Goal: Information Seeking & Learning: Learn about a topic

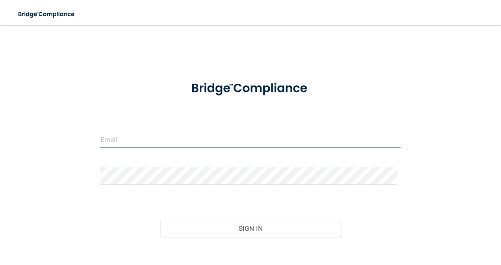
click at [131, 138] on input "email" at bounding box center [250, 140] width 300 height 18
type input "[EMAIL_ADDRESS][DOMAIN_NAME]"
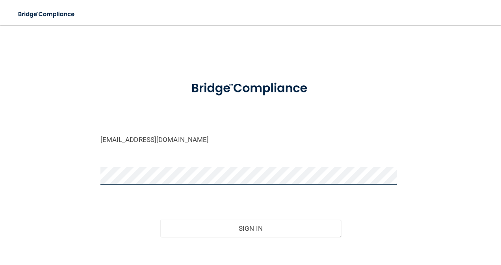
click at [160, 220] on button "Sign In" at bounding box center [250, 228] width 180 height 17
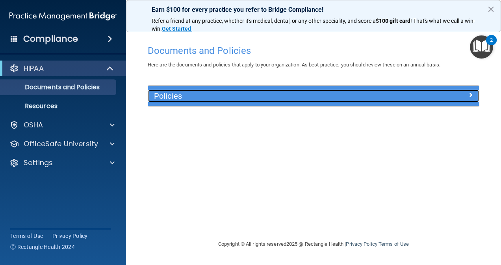
click at [168, 92] on h5 "Policies" at bounding box center [272, 96] width 236 height 9
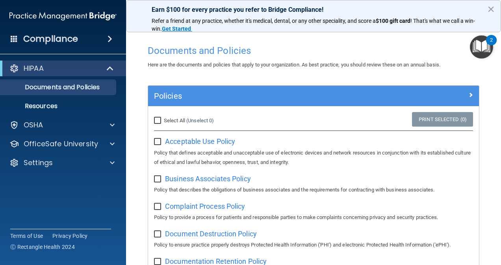
click at [482, 44] on img "Open Resource Center, 2 new notifications" at bounding box center [481, 46] width 23 height 23
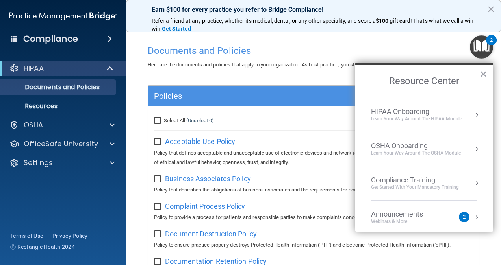
click at [409, 116] on div "Learn Your Way around the HIPAA module" at bounding box center [416, 119] width 91 height 7
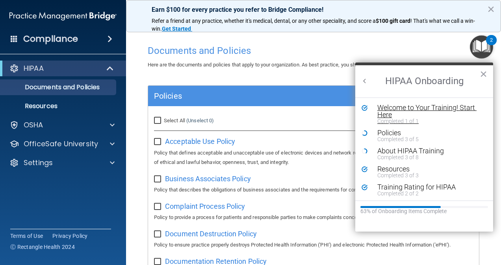
click at [419, 109] on div "Welcome to Your Training! Start Here" at bounding box center [426, 111] width 99 height 14
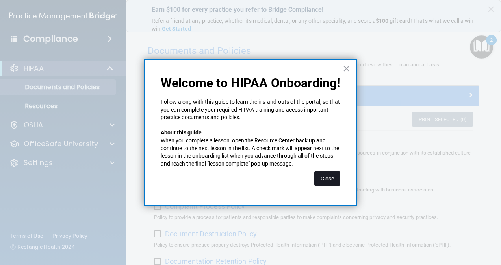
click at [327, 176] on button "Close" at bounding box center [327, 179] width 26 height 14
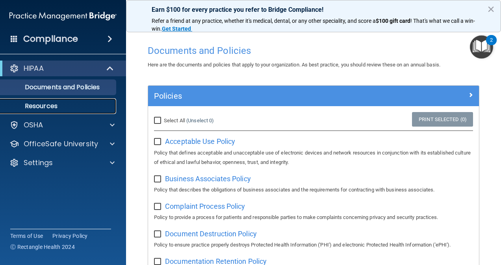
click at [61, 110] on p "Resources" at bounding box center [58, 106] width 107 height 8
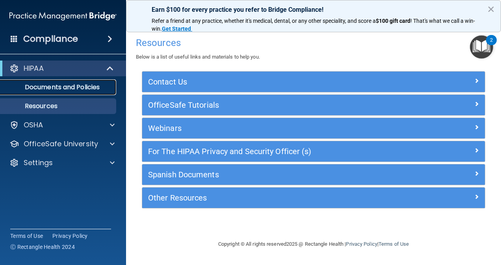
click at [75, 86] on p "Documents and Policies" at bounding box center [58, 87] width 107 height 8
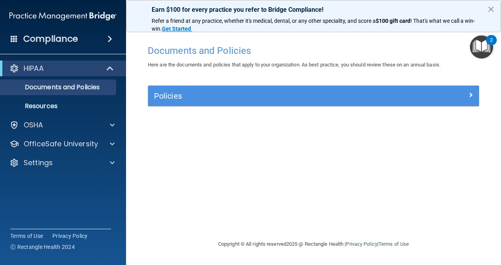
click at [479, 39] on img "Open Resource Center, 2 new notifications" at bounding box center [481, 46] width 23 height 23
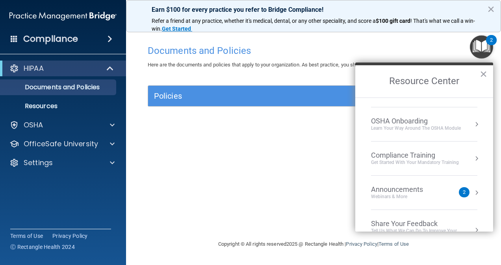
scroll to position [27, 0]
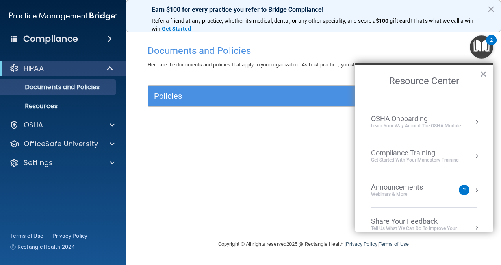
click at [405, 154] on div "Compliance Training" at bounding box center [415, 153] width 88 height 9
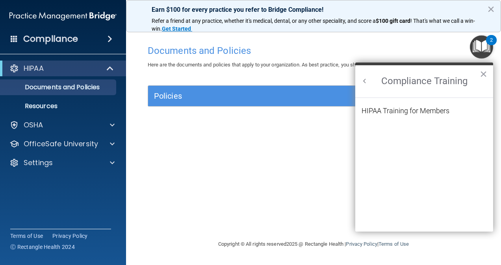
scroll to position [0, 0]
click at [398, 114] on div "HIPAA Training for Members" at bounding box center [405, 110] width 88 height 7
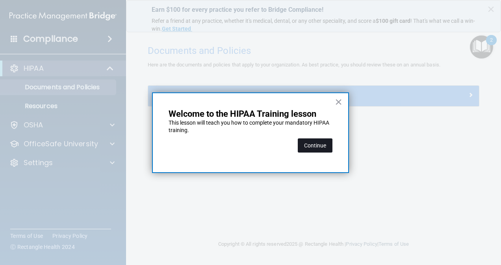
click at [313, 146] on button "Continue" at bounding box center [315, 146] width 35 height 14
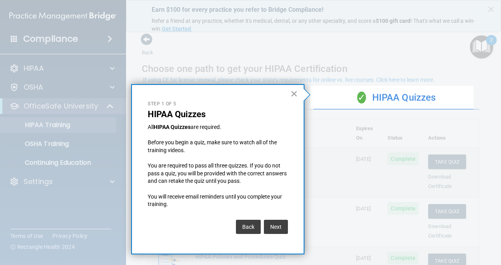
click at [294, 91] on button "×" at bounding box center [293, 93] width 7 height 13
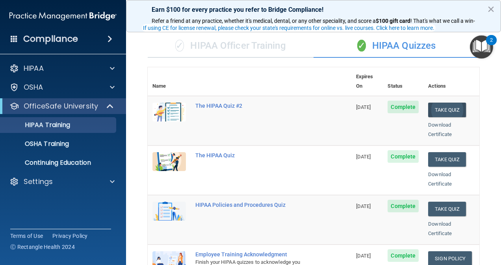
scroll to position [59, 0]
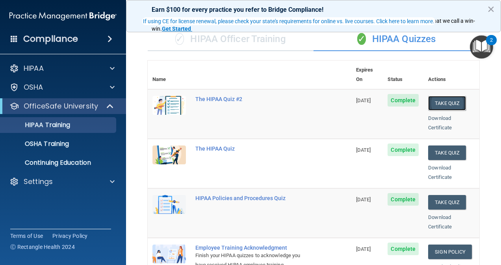
click at [436, 96] on button "Take Quiz" at bounding box center [447, 103] width 38 height 15
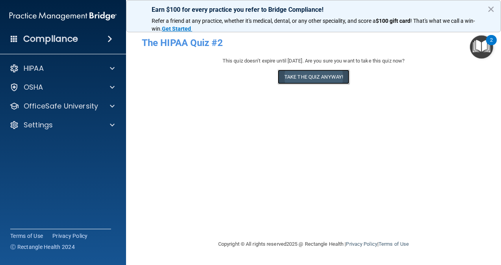
click at [309, 73] on button "Take the quiz anyway!" at bounding box center [314, 77] width 72 height 15
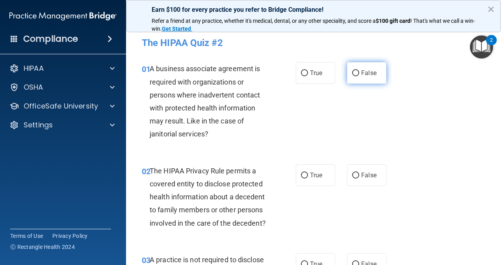
click at [364, 77] on label "False" at bounding box center [366, 73] width 39 height 22
click at [359, 76] on input "False" at bounding box center [355, 73] width 7 height 6
radio input "true"
click at [327, 169] on label "True" at bounding box center [315, 176] width 39 height 22
click at [308, 173] on input "True" at bounding box center [304, 176] width 7 height 6
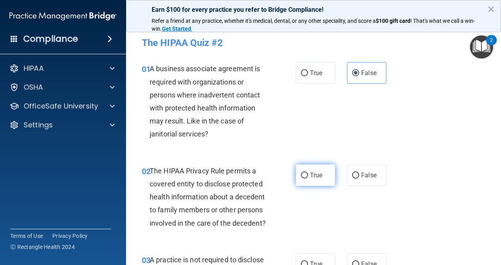
radio input "true"
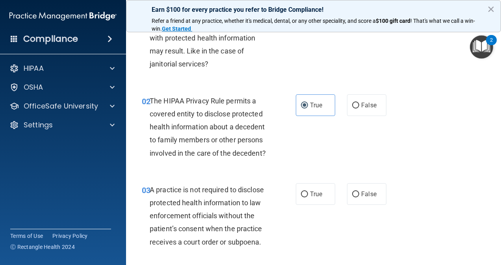
scroll to position [78, 0]
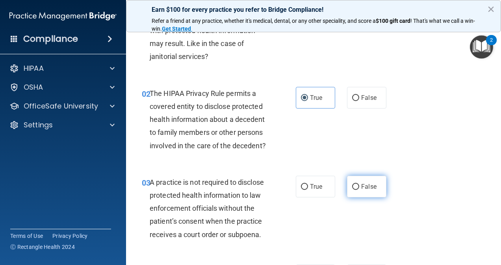
click at [363, 191] on span "False" at bounding box center [368, 186] width 15 height 7
click at [359, 190] on input "False" at bounding box center [355, 187] width 7 height 6
radio input "true"
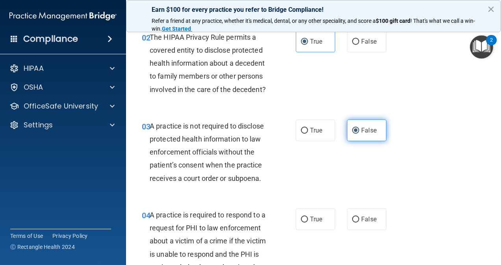
scroll to position [135, 0]
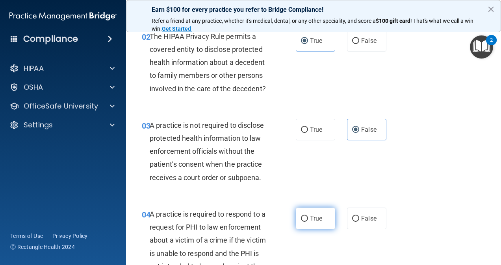
click at [301, 222] on input "True" at bounding box center [304, 219] width 7 height 6
radio input "true"
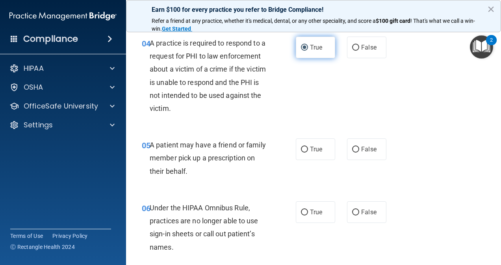
scroll to position [306, 0]
click at [310, 153] on span "True" at bounding box center [316, 148] width 12 height 7
click at [308, 152] on input "True" at bounding box center [304, 149] width 7 height 6
radio input "true"
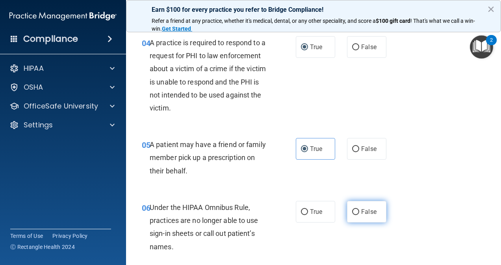
click at [357, 219] on label "False" at bounding box center [366, 212] width 39 height 22
click at [357, 215] on input "False" at bounding box center [355, 212] width 7 height 6
radio input "true"
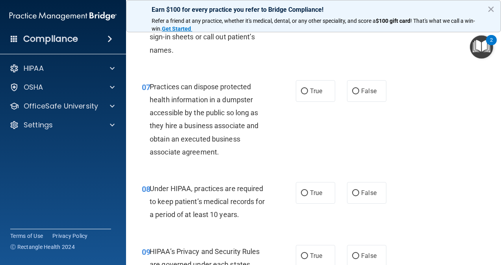
scroll to position [503, 0]
click at [366, 98] on label "False" at bounding box center [366, 91] width 39 height 22
click at [359, 94] on input "False" at bounding box center [355, 92] width 7 height 6
radio input "true"
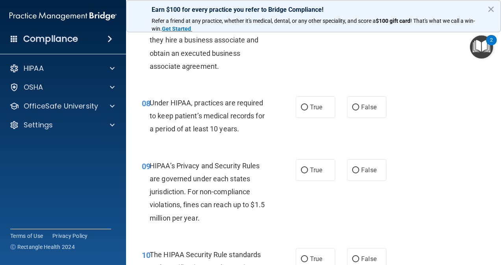
scroll to position [590, 0]
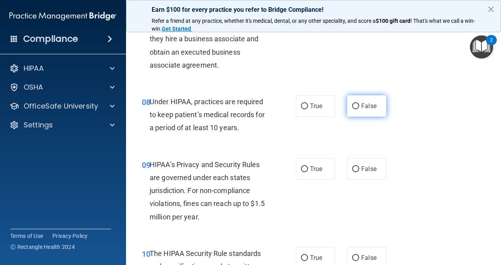
click at [371, 117] on label "False" at bounding box center [366, 106] width 39 height 22
click at [359, 109] on input "False" at bounding box center [355, 107] width 7 height 6
radio input "true"
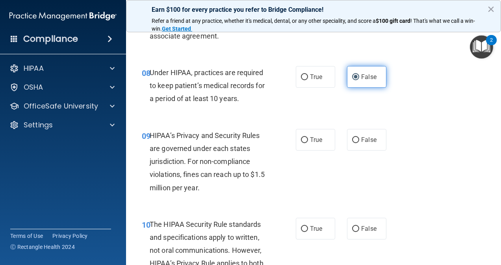
scroll to position [620, 0]
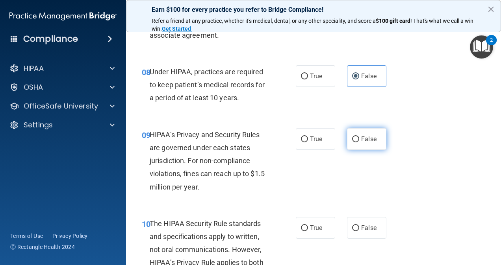
click at [363, 143] on span "False" at bounding box center [368, 138] width 15 height 7
click at [359, 143] on input "False" at bounding box center [355, 140] width 7 height 6
radio input "true"
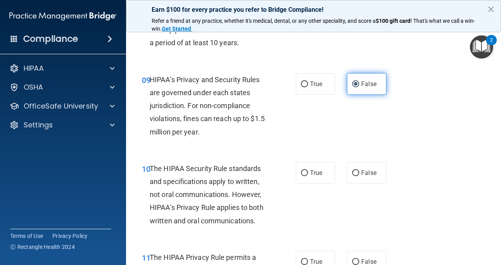
scroll to position [678, 0]
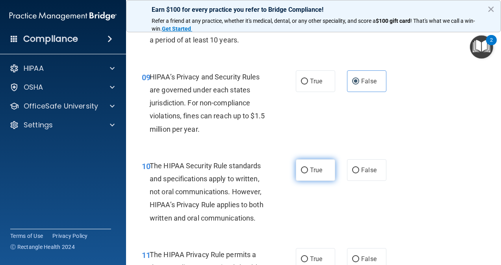
click at [305, 175] on label "True" at bounding box center [315, 170] width 39 height 22
click at [305, 174] on input "True" at bounding box center [304, 171] width 7 height 6
radio input "true"
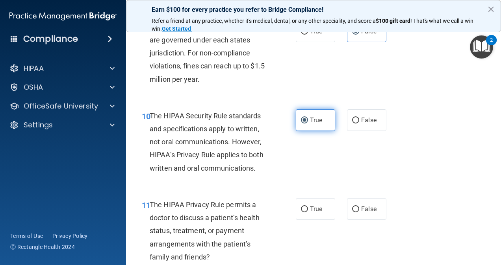
scroll to position [746, 0]
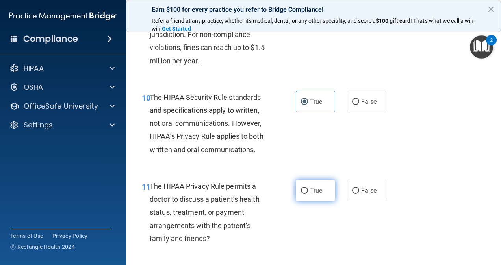
click at [308, 202] on label "True" at bounding box center [315, 191] width 39 height 22
click at [308, 194] on input "True" at bounding box center [304, 191] width 7 height 6
radio input "true"
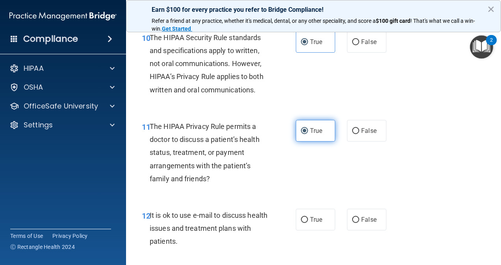
scroll to position [807, 0]
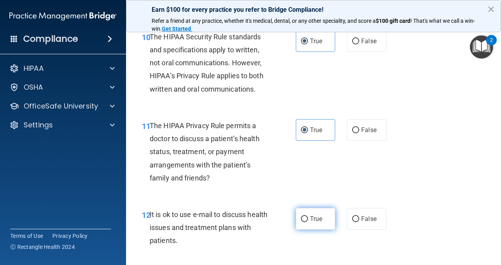
click at [301, 222] on input "True" at bounding box center [304, 220] width 7 height 6
radio input "true"
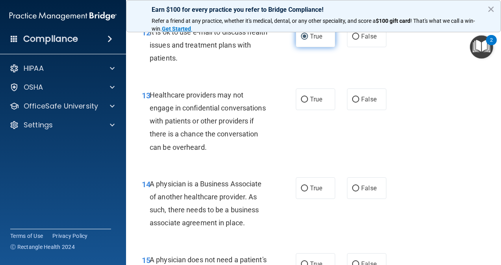
scroll to position [993, 0]
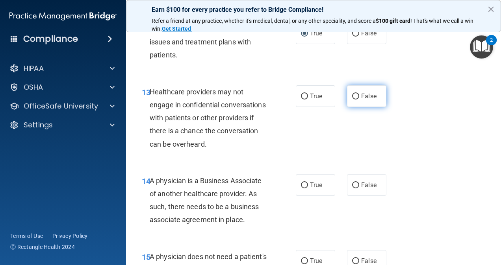
click at [372, 100] on span "False" at bounding box center [368, 96] width 15 height 7
click at [359, 100] on input "False" at bounding box center [355, 97] width 7 height 6
radio input "true"
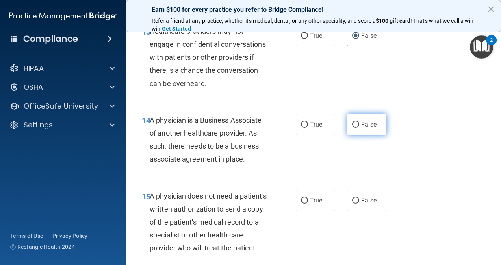
click at [362, 128] on span "False" at bounding box center [368, 124] width 15 height 7
click at [359, 128] on input "False" at bounding box center [355, 125] width 7 height 6
radio input "true"
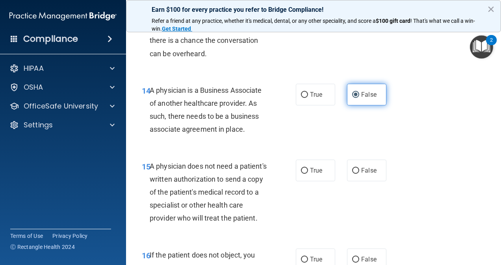
scroll to position [1104, 0]
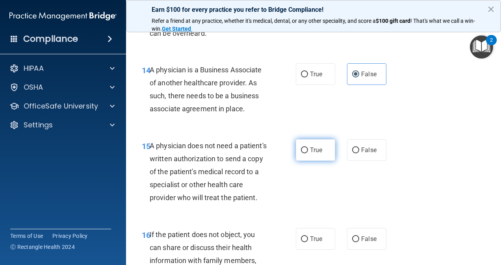
click at [317, 154] on span "True" at bounding box center [316, 149] width 12 height 7
click at [308, 154] on input "True" at bounding box center [304, 151] width 7 height 6
radio input "true"
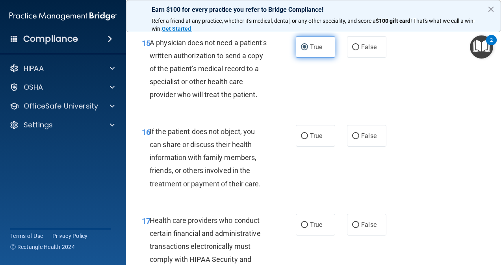
scroll to position [1208, 0]
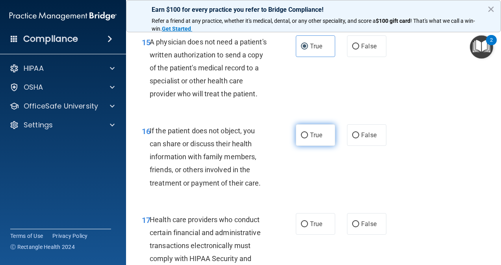
click at [316, 139] on span "True" at bounding box center [316, 134] width 12 height 7
click at [308, 139] on input "True" at bounding box center [304, 136] width 7 height 6
radio input "true"
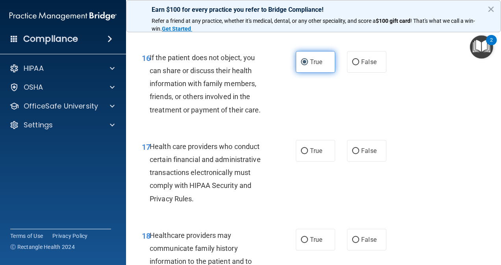
scroll to position [1296, 0]
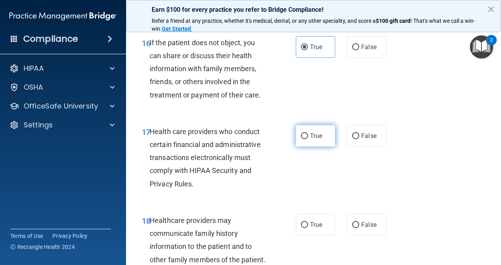
click at [311, 147] on label "True" at bounding box center [315, 136] width 39 height 22
click at [308, 139] on input "True" at bounding box center [304, 136] width 7 height 6
radio input "true"
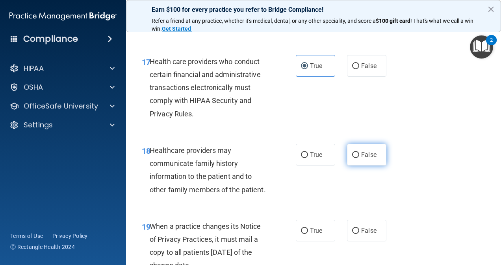
click at [361, 159] on span "False" at bounding box center [368, 154] width 15 height 7
click at [359, 158] on input "False" at bounding box center [355, 155] width 7 height 6
radio input "true"
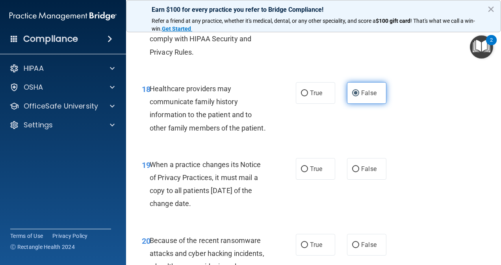
scroll to position [1435, 0]
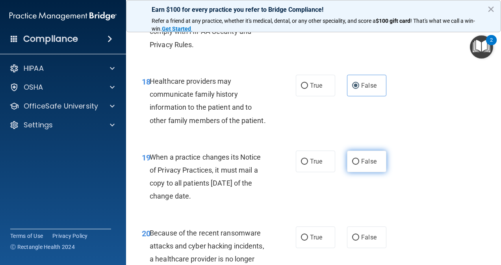
click at [361, 172] on label "False" at bounding box center [366, 162] width 39 height 22
click at [359, 165] on input "False" at bounding box center [355, 162] width 7 height 6
radio input "true"
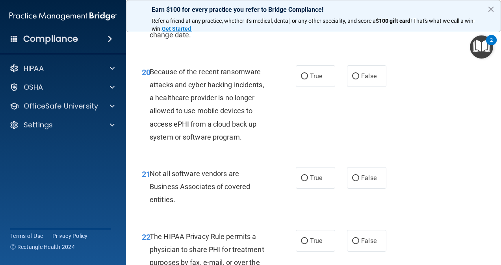
scroll to position [1601, 0]
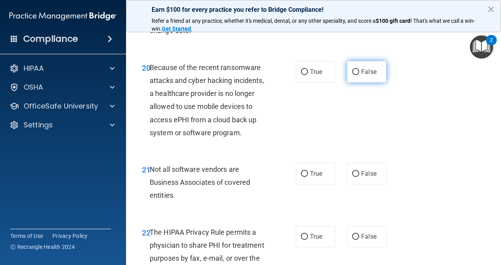
click at [359, 83] on label "False" at bounding box center [366, 72] width 39 height 22
click at [359, 75] on input "False" at bounding box center [355, 72] width 7 height 6
radio input "true"
click at [304, 177] on input "True" at bounding box center [304, 174] width 7 height 6
radio input "true"
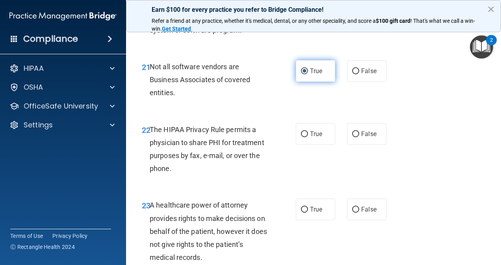
scroll to position [1704, 0]
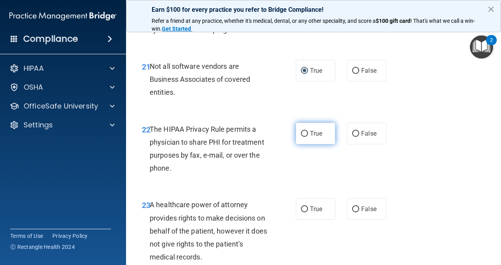
click at [318, 144] on label "True" at bounding box center [315, 134] width 39 height 22
click at [308, 137] on input "True" at bounding box center [304, 134] width 7 height 6
radio input "true"
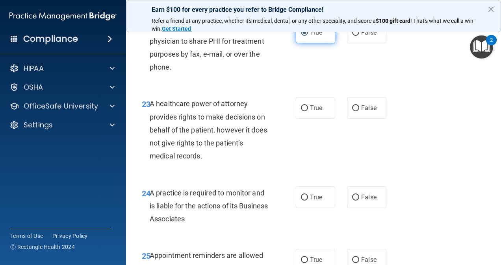
scroll to position [1807, 0]
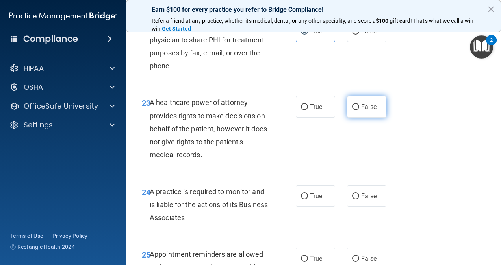
click at [362, 111] on span "False" at bounding box center [368, 106] width 15 height 7
click at [359, 110] on input "False" at bounding box center [355, 107] width 7 height 6
radio input "true"
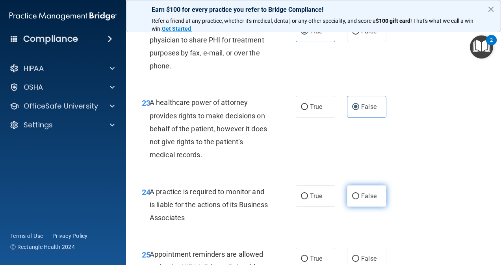
click at [354, 200] on input "False" at bounding box center [355, 197] width 7 height 6
radio input "true"
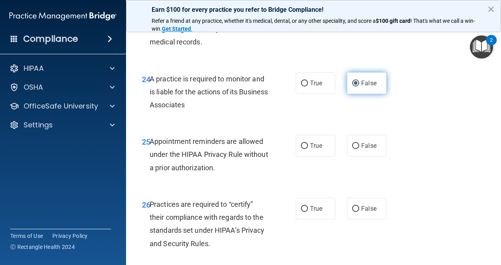
scroll to position [1922, 0]
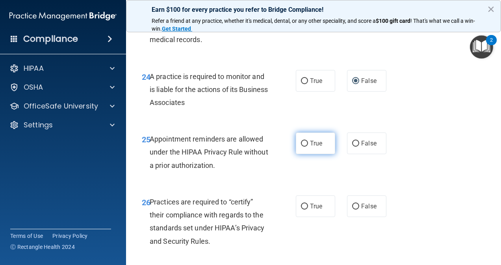
click at [313, 147] on span "True" at bounding box center [316, 143] width 12 height 7
click at [308, 147] on input "True" at bounding box center [304, 144] width 7 height 6
radio input "true"
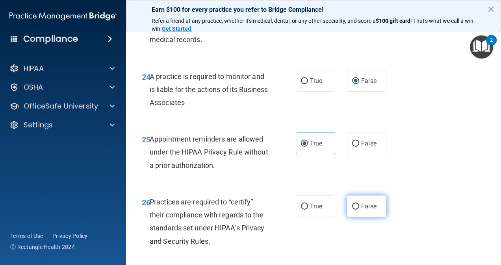
click at [362, 217] on label "False" at bounding box center [366, 207] width 39 height 22
click at [359, 210] on input "False" at bounding box center [355, 207] width 7 height 6
radio input "true"
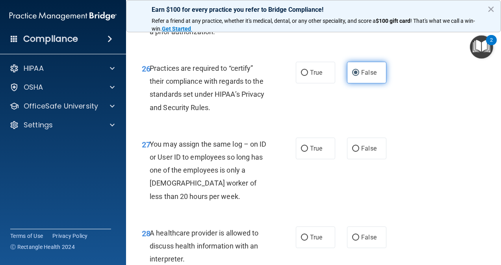
scroll to position [2058, 0]
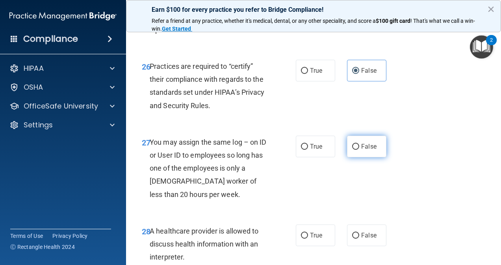
click at [366, 150] on span "False" at bounding box center [368, 146] width 15 height 7
click at [359, 150] on input "False" at bounding box center [355, 147] width 7 height 6
radio input "true"
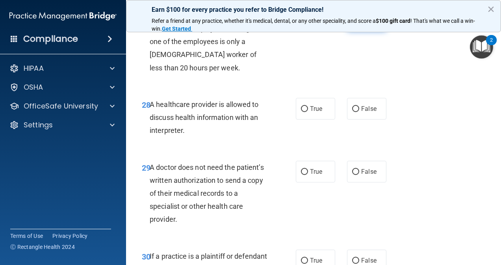
scroll to position [2191, 0]
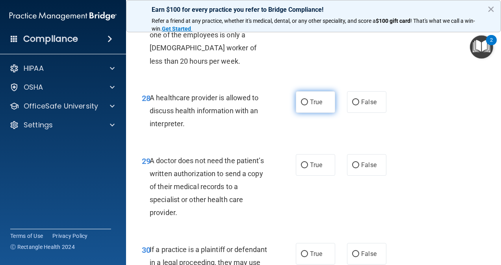
click at [313, 106] on span "True" at bounding box center [316, 101] width 12 height 7
click at [308, 106] on input "True" at bounding box center [304, 103] width 7 height 6
radio input "true"
click at [313, 169] on span "True" at bounding box center [316, 164] width 12 height 7
click at [308, 169] on input "True" at bounding box center [304, 166] width 7 height 6
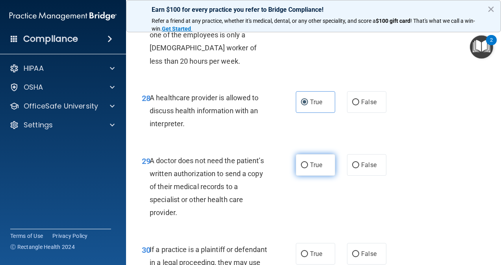
radio input "true"
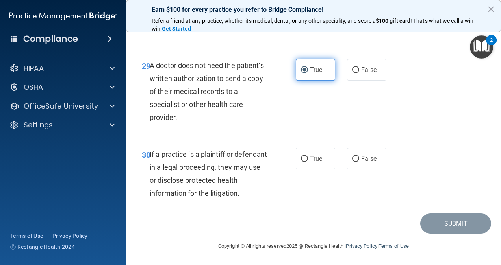
scroll to position [2296, 0]
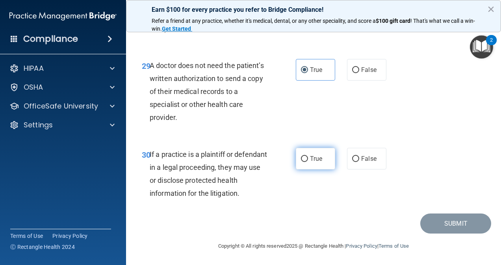
click at [314, 163] on span "True" at bounding box center [316, 158] width 12 height 7
click at [308, 162] on input "True" at bounding box center [304, 159] width 7 height 6
radio input "true"
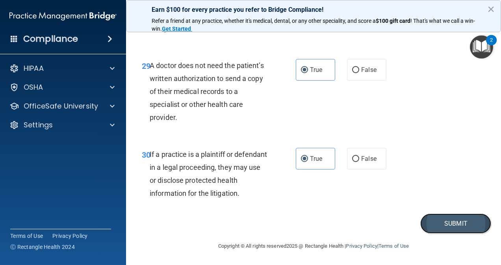
click at [452, 234] on button "Submit" at bounding box center [455, 224] width 71 height 20
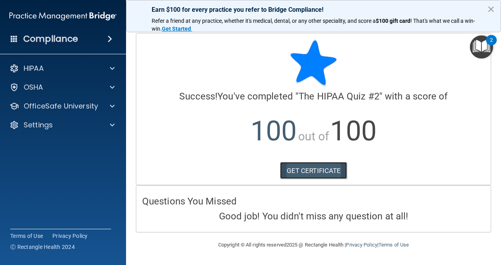
click at [317, 167] on link "GET CERTIFICATE" at bounding box center [313, 170] width 67 height 17
click at [476, 50] on img "Open Resource Center, 2 new notifications" at bounding box center [481, 46] width 23 height 23
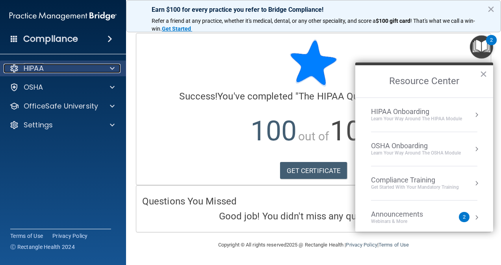
click at [68, 70] on div "HIPAA" at bounding box center [53, 68] width 98 height 9
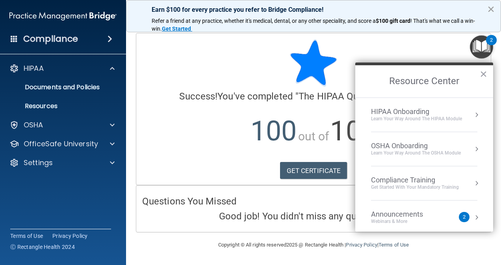
click at [490, 6] on button "×" at bounding box center [490, 9] width 7 height 13
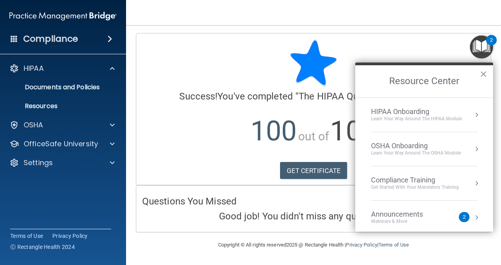
scroll to position [4, 0]
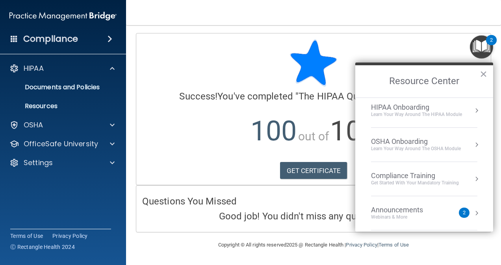
click at [409, 118] on li "HIPAA Onboarding Learn Your Way around the HIPAA module" at bounding box center [424, 111] width 106 height 34
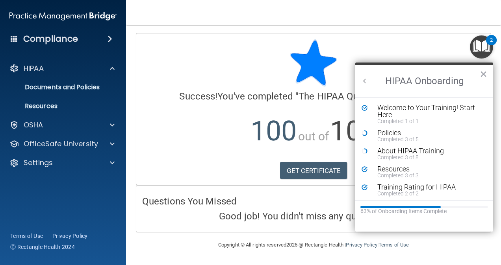
scroll to position [0, 0]
click at [417, 110] on div "Welcome to Your Training! Start Here" at bounding box center [426, 111] width 99 height 14
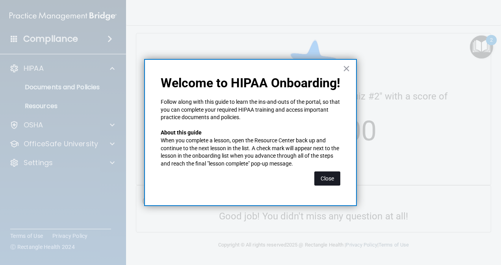
click at [318, 178] on button "Close" at bounding box center [327, 179] width 26 height 14
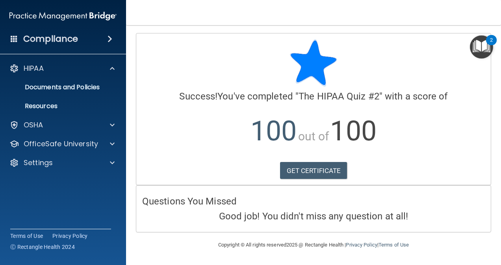
click at [485, 50] on img "Open Resource Center, 2 new notifications" at bounding box center [481, 46] width 23 height 23
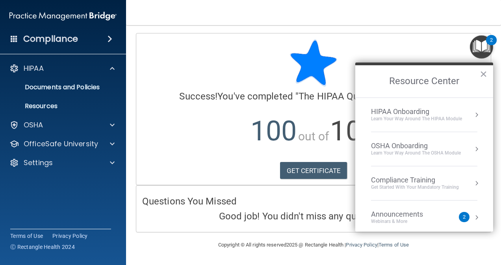
click at [396, 122] on li "HIPAA Onboarding Learn Your Way around the HIPAA module" at bounding box center [424, 115] width 106 height 34
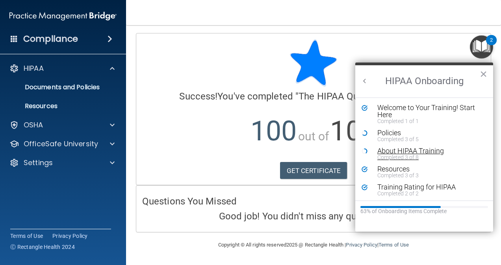
click at [410, 157] on div "Completed 3 of 8" at bounding box center [426, 158] width 99 height 6
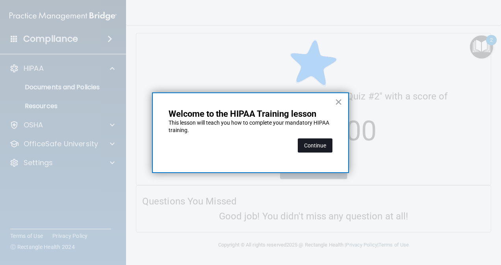
click at [308, 142] on button "Continue" at bounding box center [315, 146] width 35 height 14
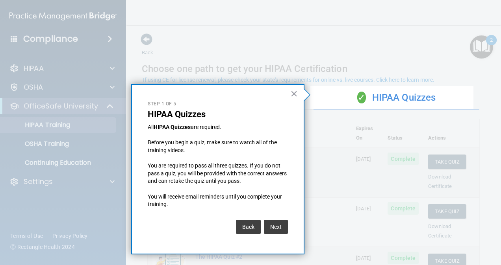
click at [298, 95] on div "× Step 1 of 5 HIPAA Quizzes All HIPAA Quizzes are required. Before you begin a …" at bounding box center [217, 169] width 173 height 170
click at [294, 93] on button "×" at bounding box center [293, 93] width 7 height 13
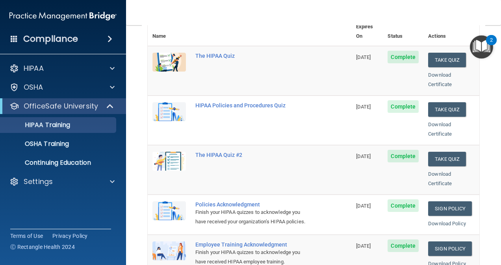
scroll to position [102, 0]
click at [440, 102] on button "Take Quiz" at bounding box center [447, 109] width 38 height 15
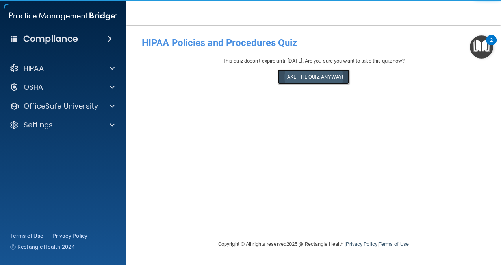
click at [308, 77] on button "Take the quiz anyway!" at bounding box center [314, 77] width 72 height 15
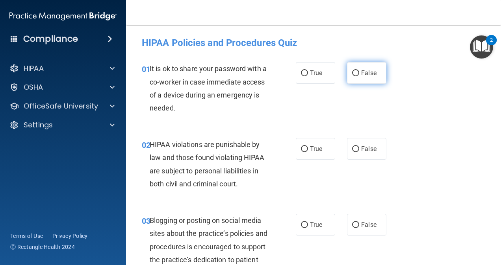
click at [365, 74] on span "False" at bounding box center [368, 72] width 15 height 7
click at [359, 74] on input "False" at bounding box center [355, 73] width 7 height 6
radio input "true"
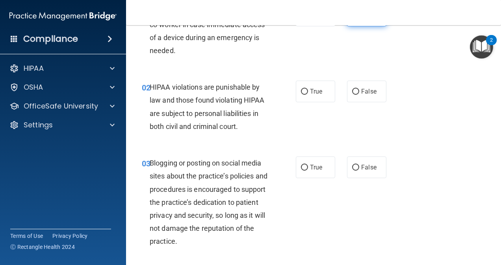
scroll to position [61, 0]
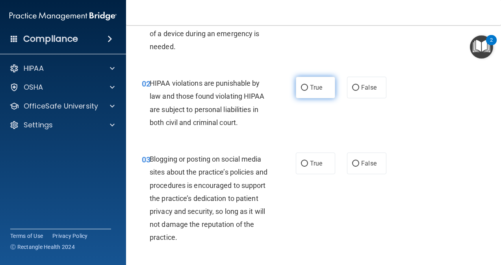
click at [313, 86] on span "True" at bounding box center [316, 87] width 12 height 7
click at [308, 86] on input "True" at bounding box center [304, 88] width 7 height 6
radio input "true"
click at [367, 167] on span "False" at bounding box center [368, 163] width 15 height 7
click at [359, 167] on input "False" at bounding box center [355, 164] width 7 height 6
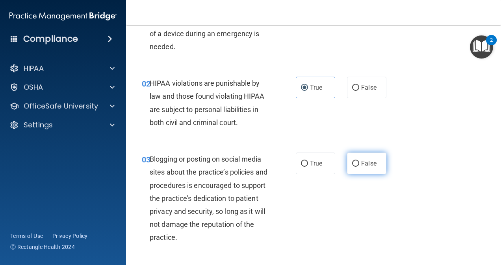
radio input "true"
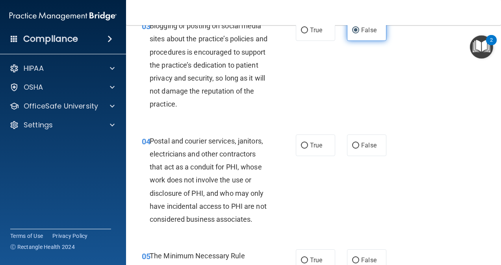
scroll to position [197, 0]
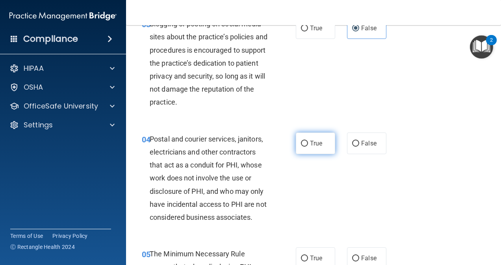
click at [318, 146] on span "True" at bounding box center [316, 143] width 12 height 7
click at [308, 146] on input "True" at bounding box center [304, 144] width 7 height 6
radio input "true"
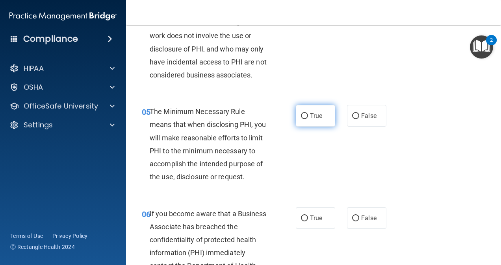
click at [309, 127] on label "True" at bounding box center [315, 116] width 39 height 22
click at [308, 119] on input "True" at bounding box center [304, 116] width 7 height 6
radio input "true"
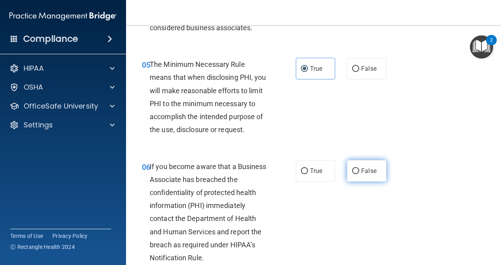
click at [352, 174] on input "False" at bounding box center [355, 172] width 7 height 6
radio input "true"
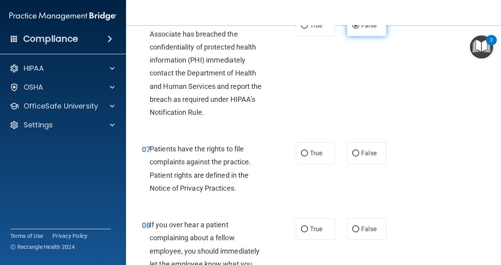
scroll to position [534, 0]
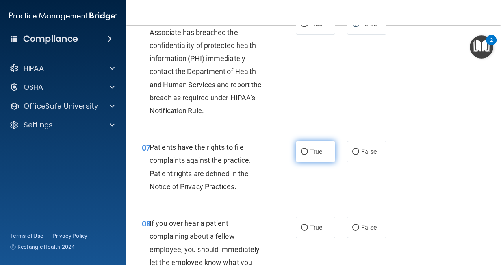
click at [304, 155] on input "True" at bounding box center [304, 152] width 7 height 6
radio input "true"
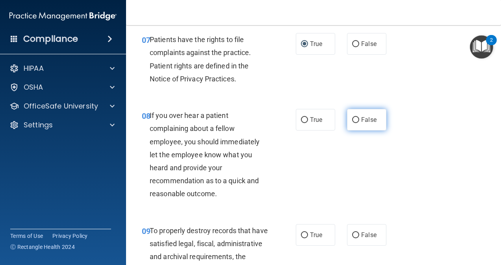
click at [369, 124] on span "False" at bounding box center [368, 119] width 15 height 7
click at [359, 123] on input "False" at bounding box center [355, 120] width 7 height 6
radio input "true"
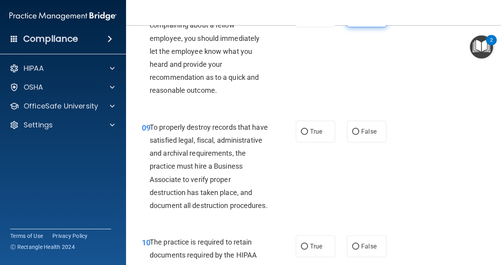
scroll to position [748, 0]
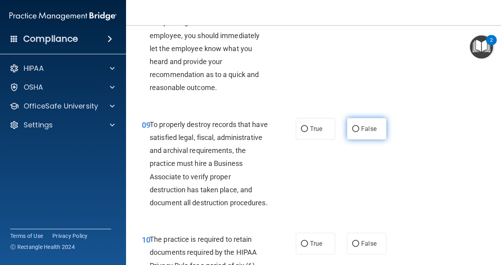
click at [366, 133] on span "False" at bounding box center [368, 128] width 15 height 7
click at [359, 132] on input "False" at bounding box center [355, 129] width 7 height 6
radio input "true"
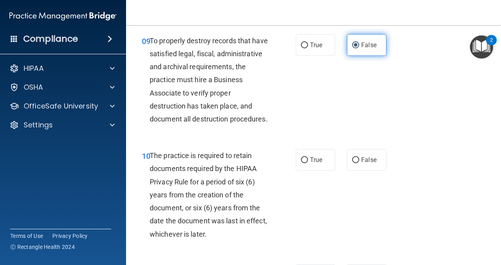
scroll to position [840, 0]
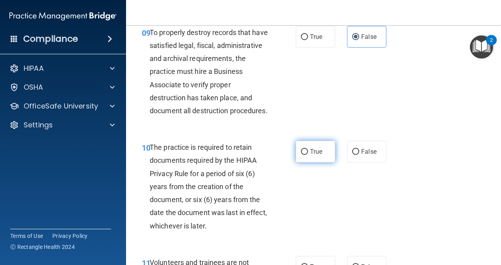
click at [302, 155] on input "True" at bounding box center [304, 152] width 7 height 6
radio input "true"
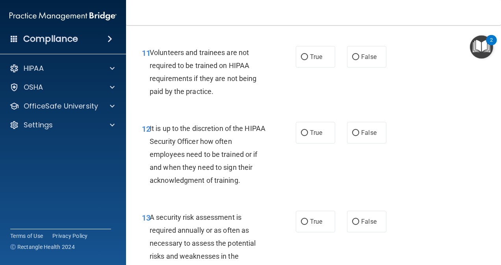
scroll to position [1051, 0]
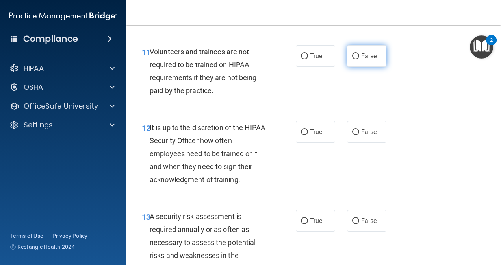
click at [365, 60] on span "False" at bounding box center [368, 55] width 15 height 7
click at [359, 59] on input "False" at bounding box center [355, 57] width 7 height 6
radio input "true"
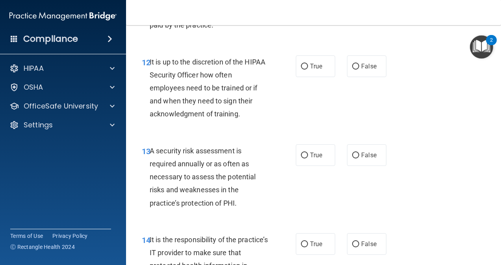
scroll to position [1120, 0]
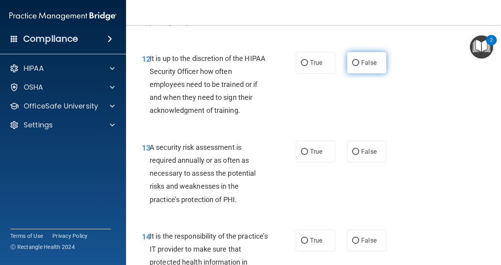
click at [365, 74] on label "False" at bounding box center [366, 63] width 39 height 22
click at [359, 66] on input "False" at bounding box center [355, 63] width 7 height 6
radio input "true"
click at [312, 163] on label "True" at bounding box center [315, 152] width 39 height 22
click at [308, 155] on input "True" at bounding box center [304, 152] width 7 height 6
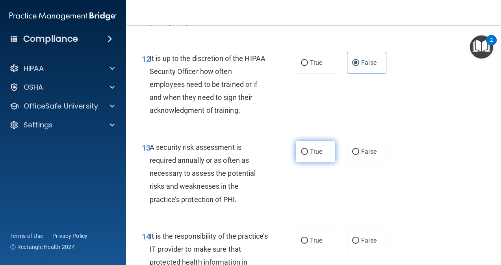
radio input "true"
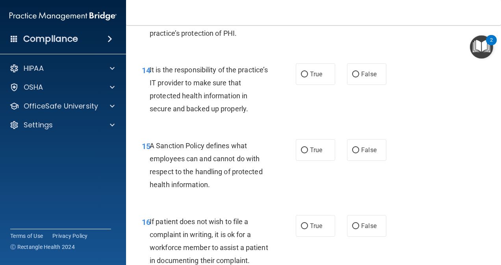
scroll to position [1296, 0]
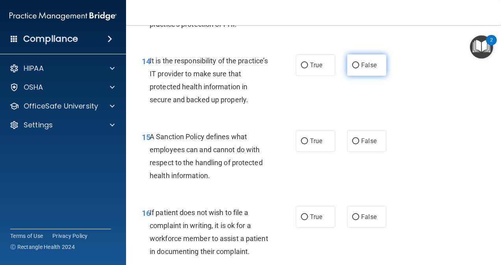
click at [369, 76] on label "False" at bounding box center [366, 65] width 39 height 22
click at [359, 69] on input "False" at bounding box center [355, 66] width 7 height 6
radio input "true"
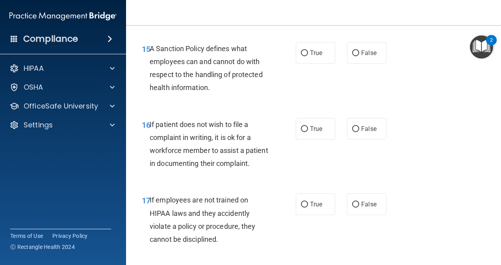
scroll to position [1395, 0]
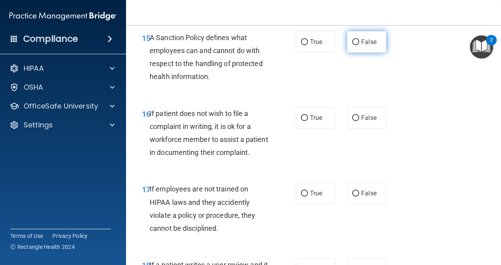
click at [367, 46] on span "False" at bounding box center [368, 41] width 15 height 7
click at [359, 45] on input "False" at bounding box center [355, 42] width 7 height 6
radio input "true"
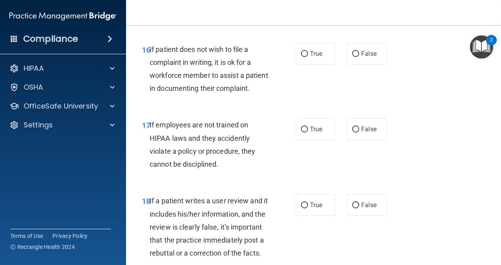
scroll to position [1460, 0]
click at [320, 64] on label "True" at bounding box center [315, 54] width 39 height 22
click at [308, 57] on input "True" at bounding box center [304, 54] width 7 height 6
radio input "true"
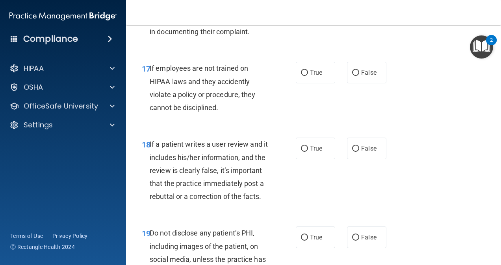
scroll to position [1517, 0]
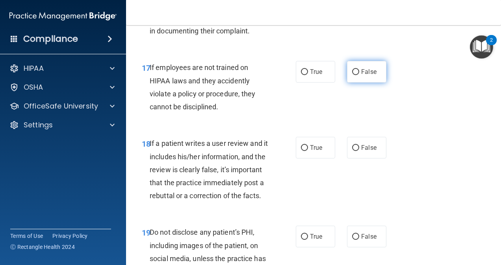
click at [362, 83] on label "False" at bounding box center [366, 72] width 39 height 22
click at [359, 75] on input "False" at bounding box center [355, 72] width 7 height 6
radio input "true"
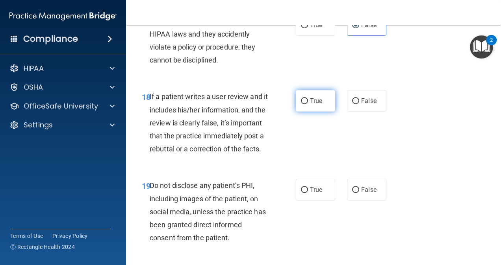
click at [309, 112] on label "True" at bounding box center [315, 101] width 39 height 22
click at [308, 104] on input "True" at bounding box center [304, 101] width 7 height 6
radio input "true"
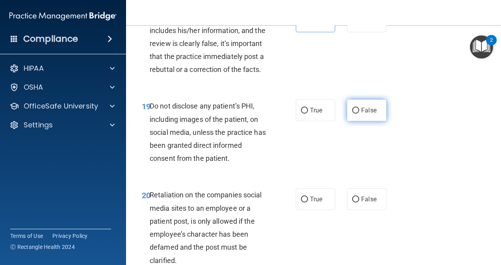
click at [354, 114] on input "False" at bounding box center [355, 111] width 7 height 6
radio input "true"
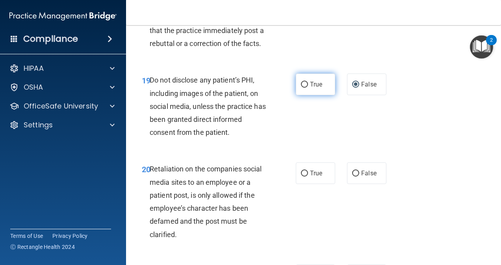
click at [312, 88] on span "True" at bounding box center [316, 84] width 12 height 7
click at [308, 88] on input "True" at bounding box center [304, 85] width 7 height 6
radio input "true"
radio input "false"
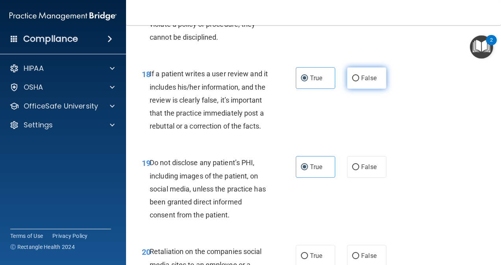
click at [354, 81] on input "False" at bounding box center [355, 79] width 7 height 6
radio input "true"
radio input "false"
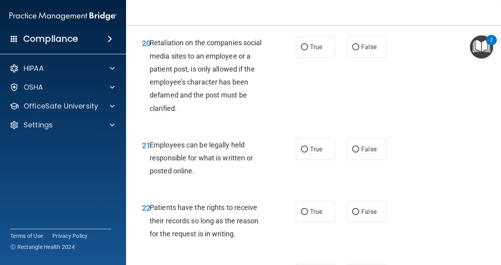
scroll to position [1797, 0]
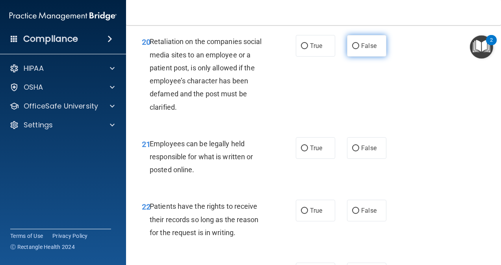
click at [364, 50] on span "False" at bounding box center [368, 45] width 15 height 7
click at [359, 49] on input "False" at bounding box center [355, 46] width 7 height 6
radio input "true"
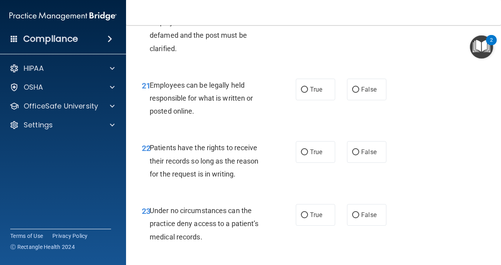
scroll to position [1857, 0]
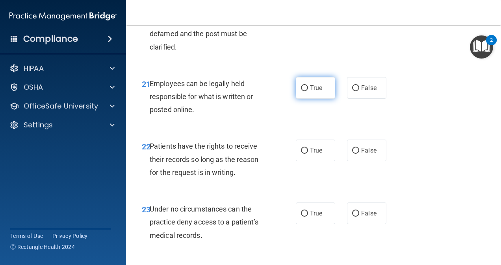
click at [320, 99] on label "True" at bounding box center [315, 88] width 39 height 22
click at [308, 91] on input "True" at bounding box center [304, 88] width 7 height 6
radio input "true"
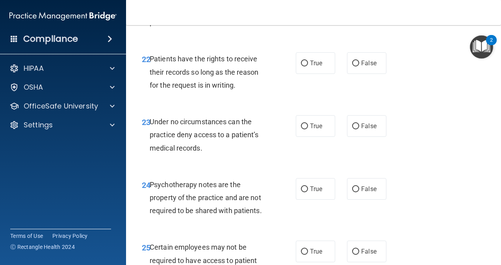
scroll to position [1945, 0]
click at [363, 67] on span "False" at bounding box center [368, 62] width 15 height 7
click at [359, 66] on input "False" at bounding box center [355, 63] width 7 height 6
radio input "true"
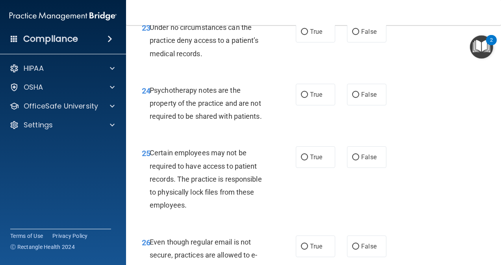
scroll to position [2039, 0]
click at [363, 35] on span "False" at bounding box center [368, 31] width 15 height 7
click at [359, 35] on input "False" at bounding box center [355, 32] width 7 height 6
radio input "true"
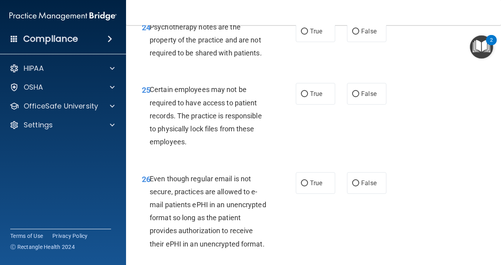
scroll to position [2106, 0]
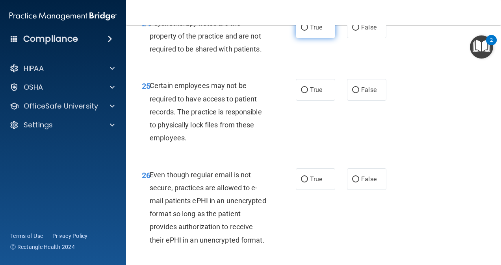
click at [318, 31] on span "True" at bounding box center [316, 27] width 12 height 7
click at [308, 31] on input "True" at bounding box center [304, 28] width 7 height 6
radio input "true"
click at [313, 101] on label "True" at bounding box center [315, 90] width 39 height 22
click at [308, 93] on input "True" at bounding box center [304, 90] width 7 height 6
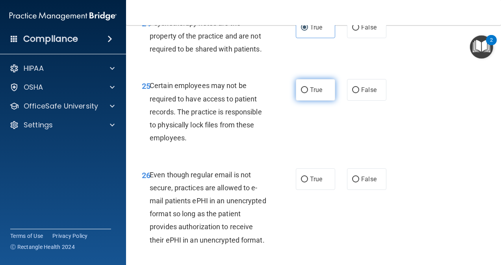
radio input "true"
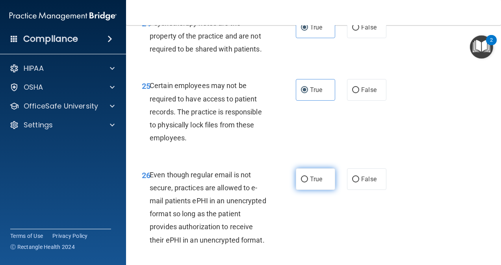
click at [311, 183] on span "True" at bounding box center [316, 179] width 12 height 7
click at [308, 183] on input "True" at bounding box center [304, 180] width 7 height 6
radio input "true"
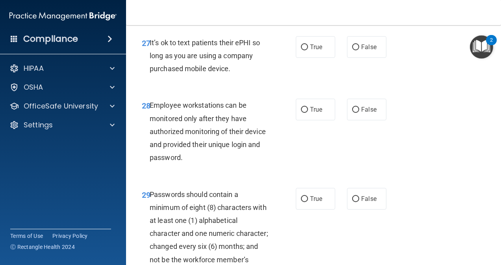
scroll to position [2342, 0]
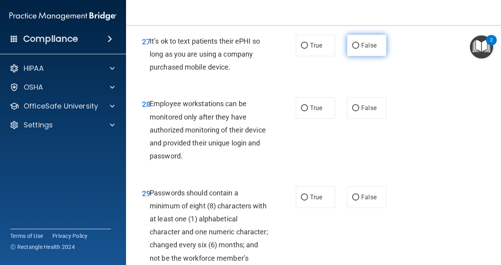
click at [362, 49] on span "False" at bounding box center [368, 45] width 15 height 7
click at [359, 49] on input "False" at bounding box center [355, 46] width 7 height 6
radio input "true"
click at [360, 119] on label "False" at bounding box center [366, 108] width 39 height 22
click at [359, 111] on input "False" at bounding box center [355, 109] width 7 height 6
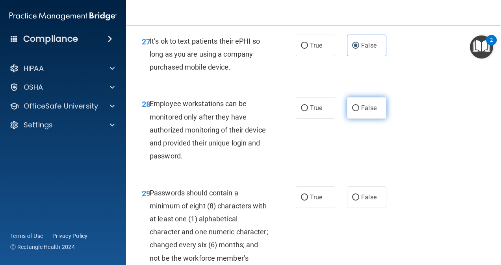
radio input "true"
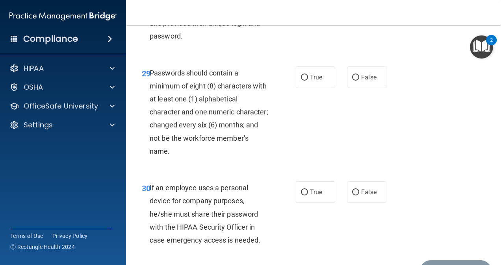
scroll to position [2466, 0]
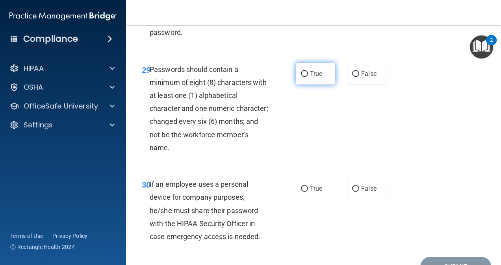
click at [310, 78] on span "True" at bounding box center [316, 73] width 12 height 7
click at [308, 77] on input "True" at bounding box center [304, 74] width 7 height 6
radio input "true"
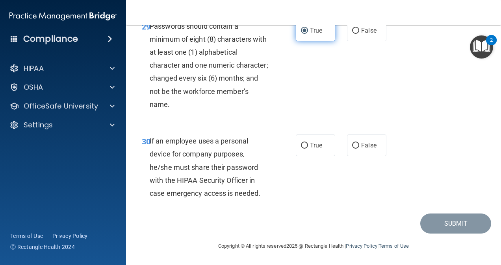
scroll to position [2584, 0]
click at [362, 149] on span "False" at bounding box center [368, 145] width 15 height 7
click at [359, 149] on input "False" at bounding box center [355, 146] width 7 height 6
radio input "true"
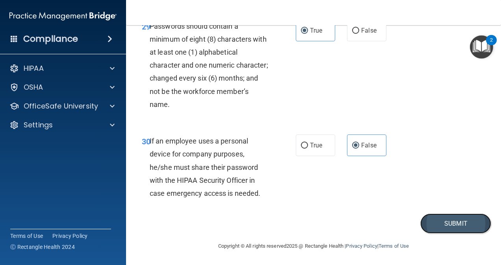
click at [455, 228] on button "Submit" at bounding box center [455, 224] width 71 height 20
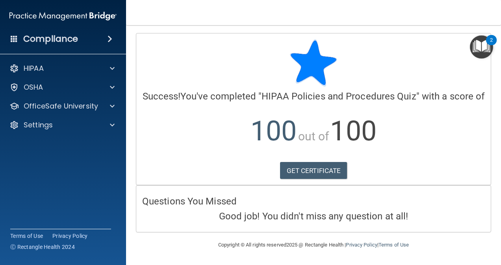
click at [485, 49] on img "Open Resource Center, 2 new notifications" at bounding box center [481, 46] width 23 height 23
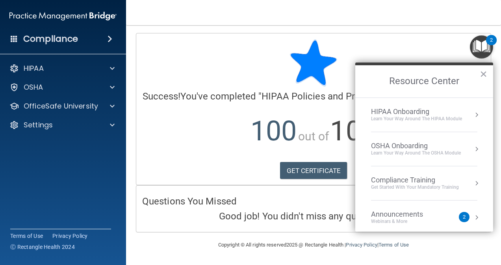
click at [430, 111] on div "HIPAA Onboarding" at bounding box center [416, 111] width 91 height 9
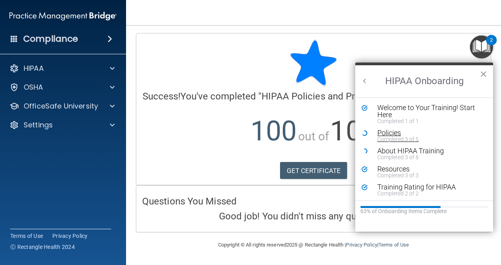
click at [420, 135] on div "Policies" at bounding box center [426, 133] width 99 height 7
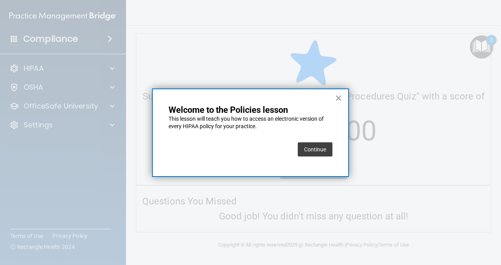
click at [315, 147] on button "Continue" at bounding box center [315, 150] width 35 height 14
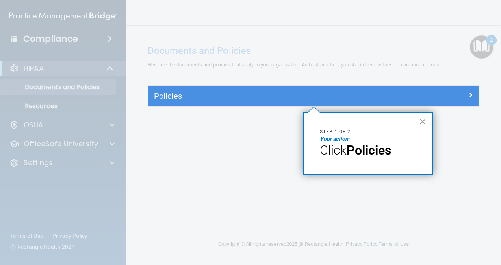
click at [419, 120] on button "×" at bounding box center [422, 121] width 7 height 13
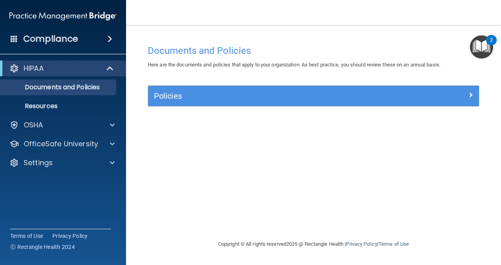
click at [479, 44] on img "Open Resource Center, 2 new notifications" at bounding box center [481, 46] width 23 height 23
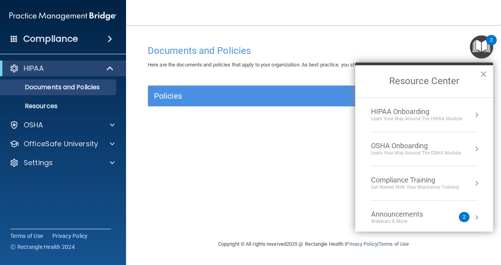
click at [417, 117] on div "Learn Your Way around the HIPAA module" at bounding box center [416, 119] width 91 height 7
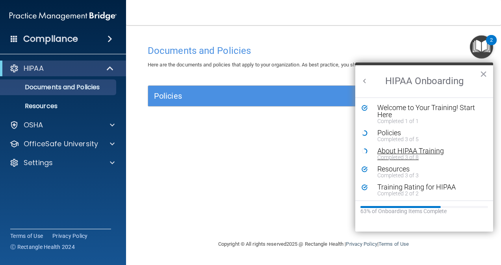
click at [418, 155] on div "Completed 3 of 8" at bounding box center [426, 158] width 99 height 6
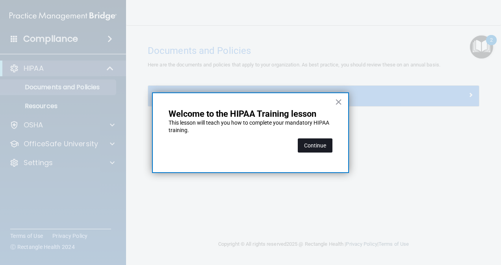
click at [323, 140] on button "Continue" at bounding box center [315, 146] width 35 height 14
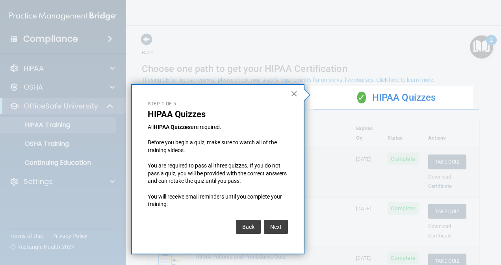
click at [292, 93] on button "×" at bounding box center [293, 93] width 7 height 13
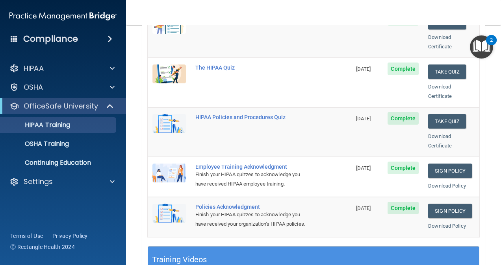
scroll to position [140, 0]
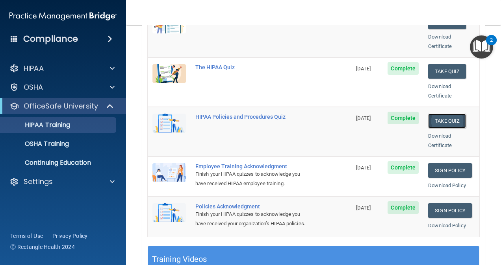
click at [431, 114] on button "Take Quiz" at bounding box center [447, 121] width 38 height 15
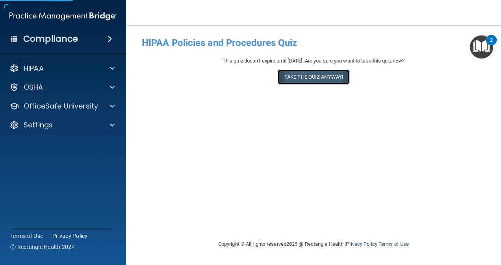
click at [331, 72] on button "Take the quiz anyway!" at bounding box center [314, 77] width 72 height 15
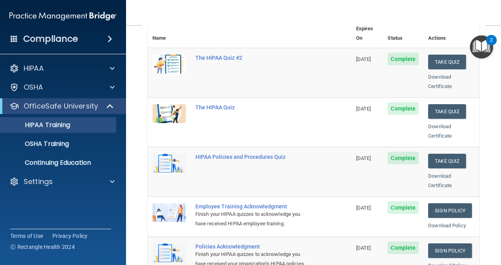
scroll to position [109, 0]
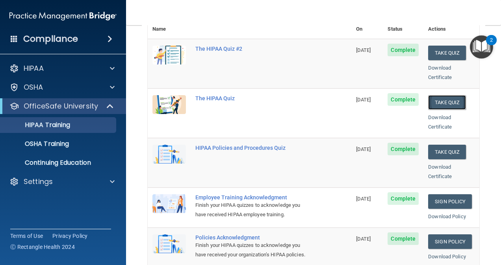
click at [439, 95] on button "Take Quiz" at bounding box center [447, 102] width 38 height 15
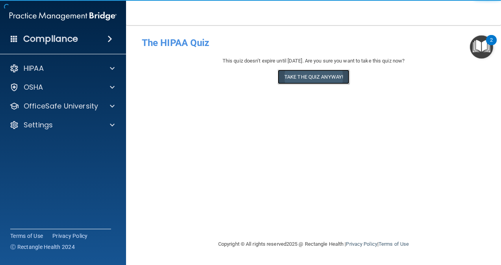
click at [330, 76] on button "Take the quiz anyway!" at bounding box center [314, 77] width 72 height 15
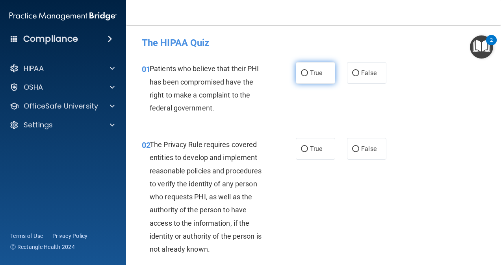
click at [310, 73] on span "True" at bounding box center [316, 72] width 12 height 7
click at [308, 73] on input "True" at bounding box center [304, 73] width 7 height 6
radio input "true"
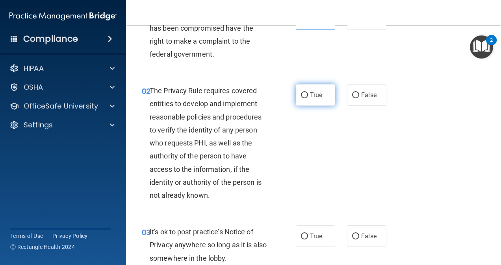
click at [309, 98] on label "True" at bounding box center [315, 95] width 39 height 22
click at [308, 98] on input "True" at bounding box center [304, 96] width 7 height 6
radio input "true"
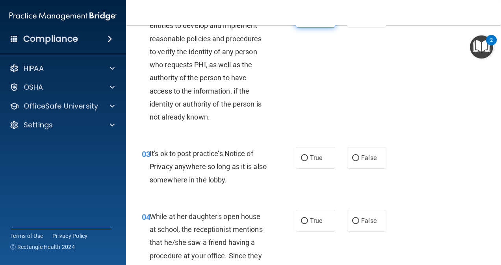
scroll to position [169, 0]
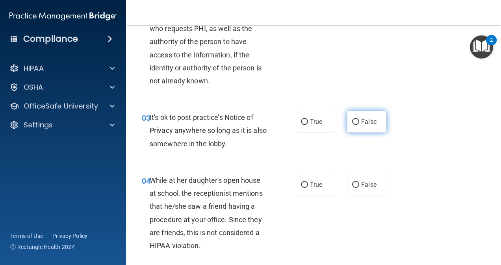
click at [355, 123] on input "False" at bounding box center [355, 122] width 7 height 6
radio input "true"
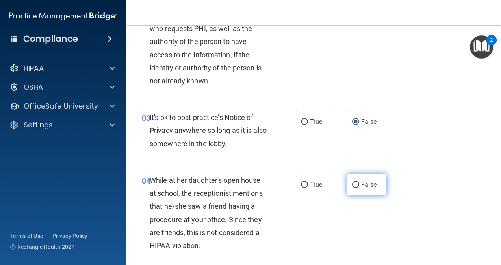
click at [361, 187] on span "False" at bounding box center [368, 184] width 15 height 7
click at [359, 187] on input "False" at bounding box center [355, 185] width 7 height 6
radio input "true"
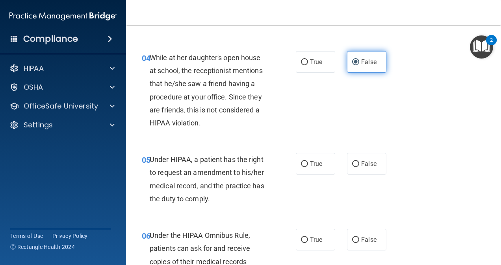
scroll to position [312, 0]
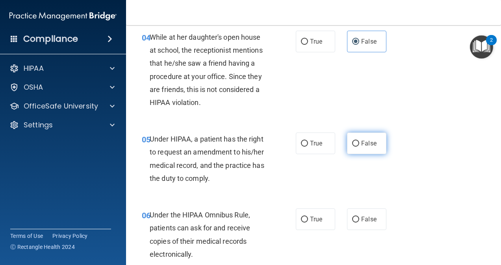
click at [362, 143] on span "False" at bounding box center [368, 143] width 15 height 7
click at [359, 143] on input "False" at bounding box center [355, 144] width 7 height 6
radio input "true"
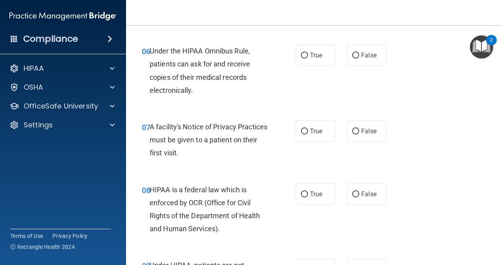
scroll to position [477, 0]
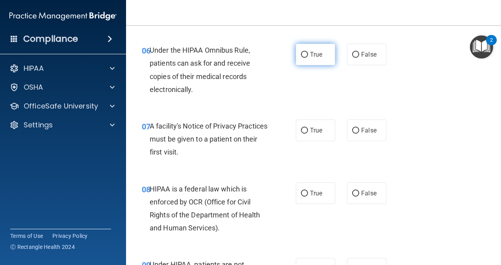
click at [313, 57] on span "True" at bounding box center [316, 54] width 12 height 7
click at [308, 57] on input "True" at bounding box center [304, 55] width 7 height 6
radio input "true"
click at [313, 140] on label "True" at bounding box center [315, 131] width 39 height 22
click at [308, 134] on input "True" at bounding box center [304, 131] width 7 height 6
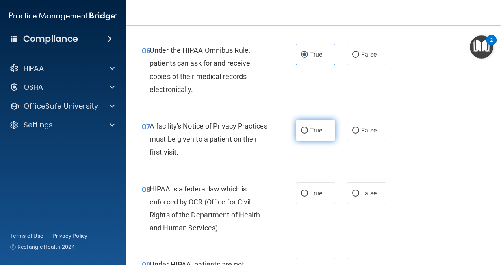
radio input "true"
click at [311, 197] on label "True" at bounding box center [315, 194] width 39 height 22
click at [308, 197] on input "True" at bounding box center [304, 194] width 7 height 6
radio input "true"
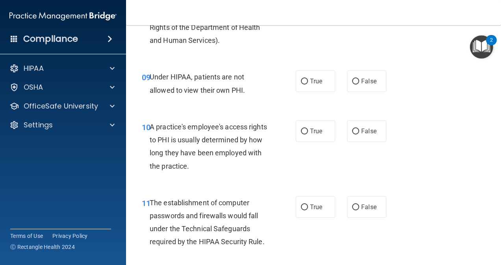
scroll to position [666, 0]
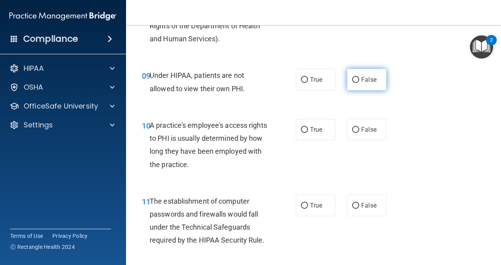
click at [361, 78] on span "False" at bounding box center [368, 79] width 15 height 7
click at [359, 78] on input "False" at bounding box center [355, 80] width 7 height 6
radio input "true"
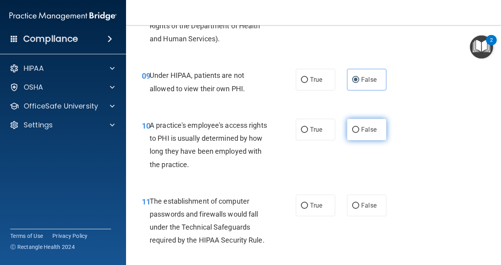
click at [362, 134] on label "False" at bounding box center [366, 130] width 39 height 22
click at [359, 133] on input "False" at bounding box center [355, 130] width 7 height 6
radio input "true"
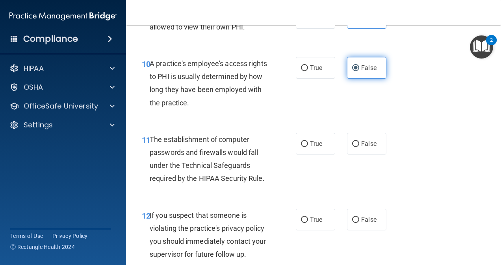
scroll to position [728, 0]
click at [316, 154] on label "True" at bounding box center [315, 144] width 39 height 22
click at [308, 147] on input "True" at bounding box center [304, 144] width 7 height 6
radio input "true"
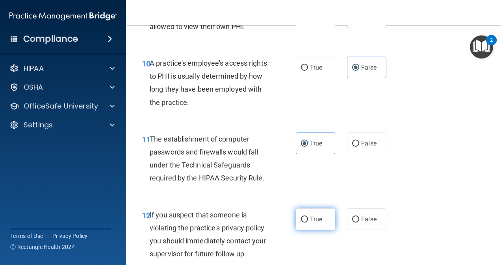
click at [312, 224] on label "True" at bounding box center [315, 220] width 39 height 22
click at [308, 223] on input "True" at bounding box center [304, 220] width 7 height 6
radio input "true"
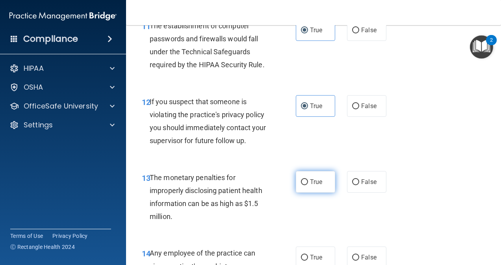
click at [303, 184] on input "True" at bounding box center [304, 183] width 7 height 6
radio input "true"
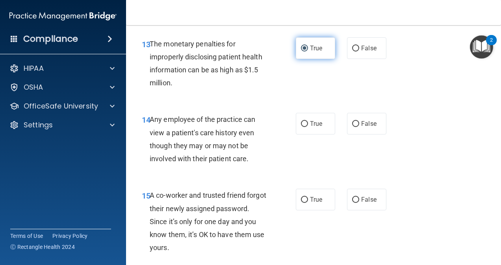
scroll to position [976, 0]
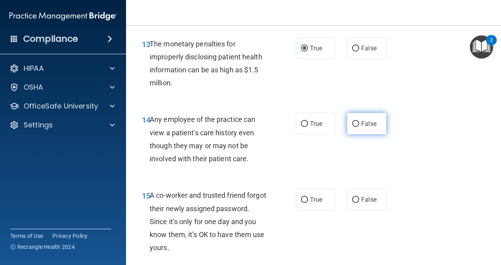
click at [361, 130] on label "False" at bounding box center [366, 124] width 39 height 22
click at [359, 127] on input "False" at bounding box center [355, 124] width 7 height 6
radio input "true"
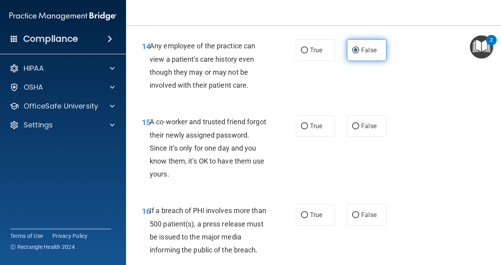
scroll to position [1049, 0]
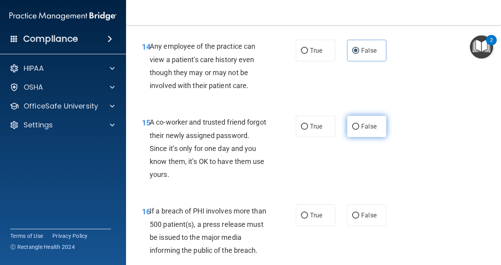
click at [361, 123] on span "False" at bounding box center [368, 126] width 15 height 7
click at [359, 124] on input "False" at bounding box center [355, 127] width 7 height 6
radio input "true"
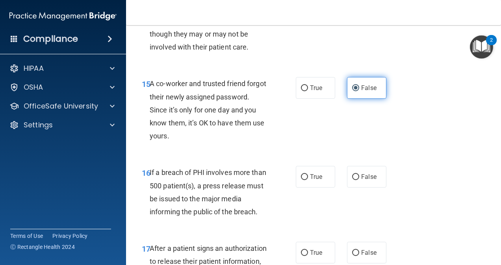
scroll to position [1089, 0]
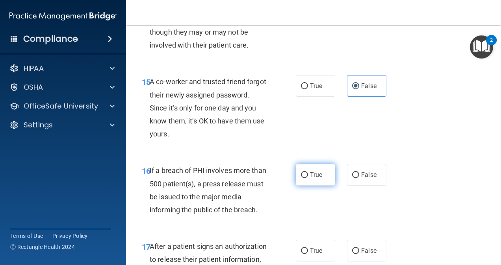
click at [302, 174] on input "True" at bounding box center [304, 175] width 7 height 6
radio input "true"
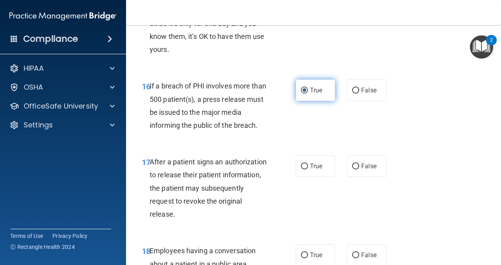
scroll to position [1174, 0]
click at [310, 167] on span "True" at bounding box center [316, 166] width 12 height 7
click at [308, 167] on input "True" at bounding box center [304, 167] width 7 height 6
radio input "true"
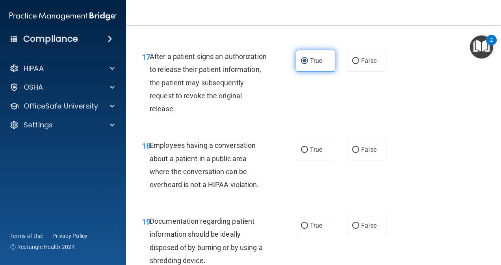
scroll to position [1281, 0]
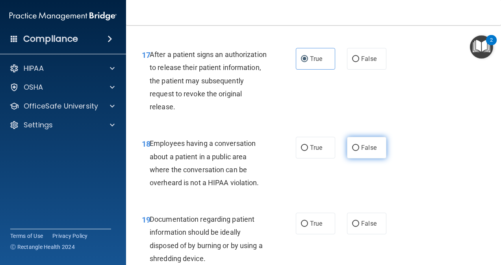
click at [354, 149] on input "False" at bounding box center [355, 148] width 7 height 6
radio input "true"
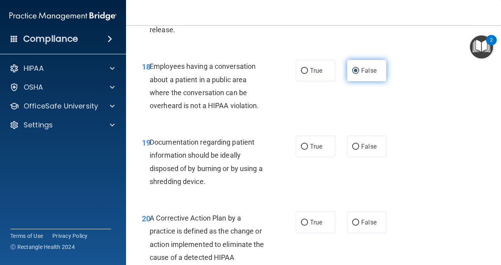
scroll to position [1360, 0]
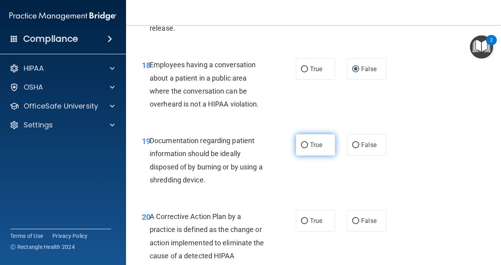
click at [312, 146] on span "True" at bounding box center [316, 144] width 12 height 7
click at [308, 146] on input "True" at bounding box center [304, 146] width 7 height 6
radio input "true"
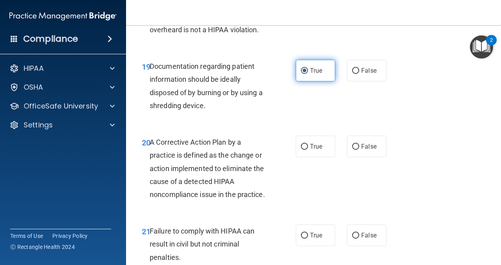
scroll to position [1435, 0]
click at [302, 148] on input "True" at bounding box center [304, 147] width 7 height 6
radio input "true"
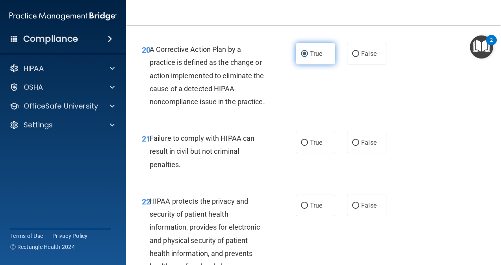
scroll to position [1550, 0]
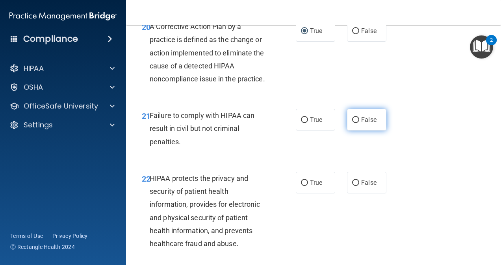
click at [370, 131] on label "False" at bounding box center [366, 120] width 39 height 22
click at [359, 123] on input "False" at bounding box center [355, 120] width 7 height 6
radio input "true"
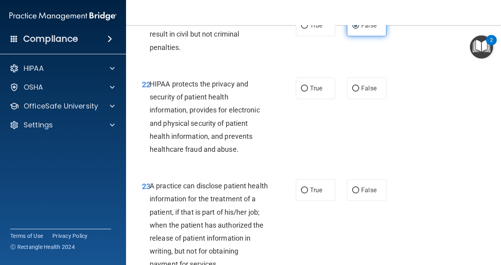
scroll to position [1645, 0]
click at [309, 99] on label "True" at bounding box center [315, 88] width 39 height 22
click at [308, 91] on input "True" at bounding box center [304, 88] width 7 height 6
radio input "true"
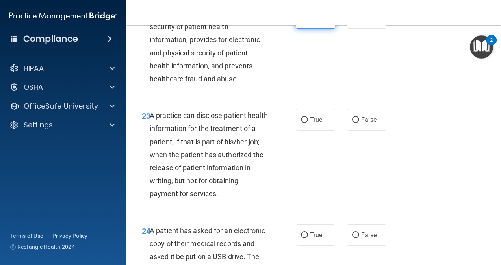
scroll to position [1716, 0]
click at [360, 130] on label "False" at bounding box center [366, 120] width 39 height 22
click at [359, 123] on input "False" at bounding box center [355, 120] width 7 height 6
radio input "true"
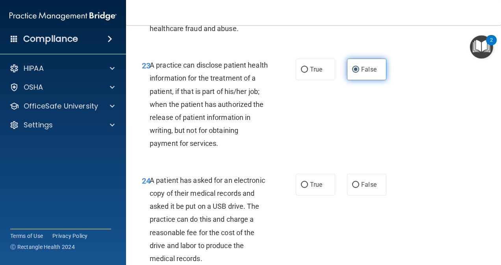
scroll to position [1774, 0]
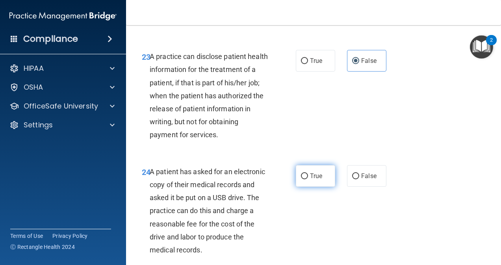
click at [310, 180] on span "True" at bounding box center [316, 175] width 12 height 7
click at [308, 180] on input "True" at bounding box center [304, 177] width 7 height 6
radio input "true"
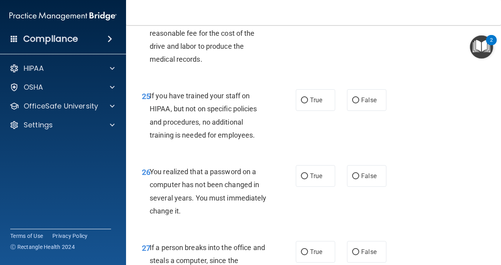
scroll to position [1968, 0]
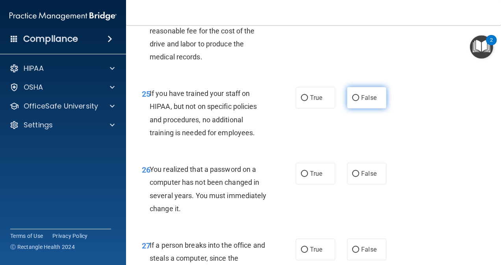
click at [360, 109] on label "False" at bounding box center [366, 98] width 39 height 22
click at [359, 101] on input "False" at bounding box center [355, 98] width 7 height 6
radio input "true"
click at [309, 185] on label "True" at bounding box center [315, 174] width 39 height 22
click at [308, 177] on input "True" at bounding box center [304, 174] width 7 height 6
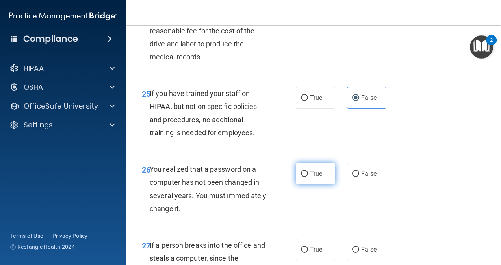
radio input "true"
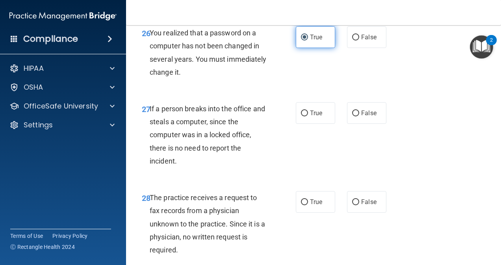
scroll to position [2106, 0]
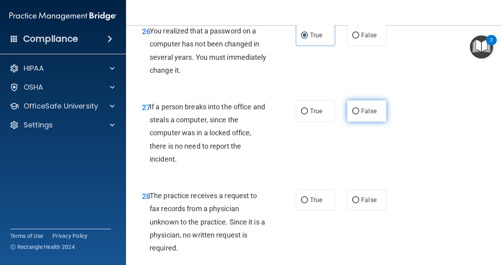
click at [370, 122] on label "False" at bounding box center [366, 111] width 39 height 22
click at [359, 115] on input "False" at bounding box center [355, 112] width 7 height 6
radio input "true"
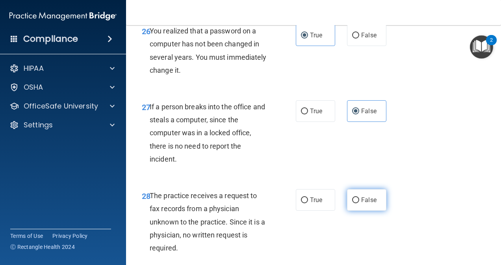
click at [361, 204] on span "False" at bounding box center [368, 199] width 15 height 7
click at [359, 204] on input "False" at bounding box center [355, 201] width 7 height 6
radio input "true"
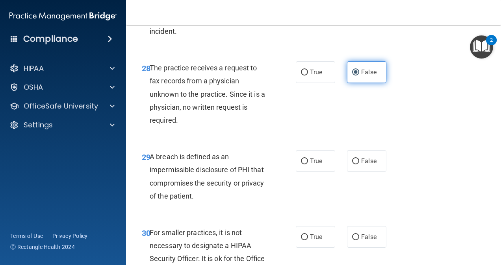
scroll to position [2239, 0]
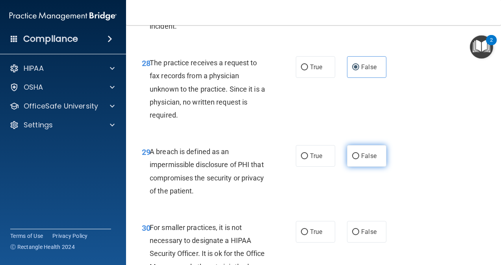
click at [361, 160] on span "False" at bounding box center [368, 155] width 15 height 7
click at [359, 159] on input "False" at bounding box center [355, 157] width 7 height 6
radio input "true"
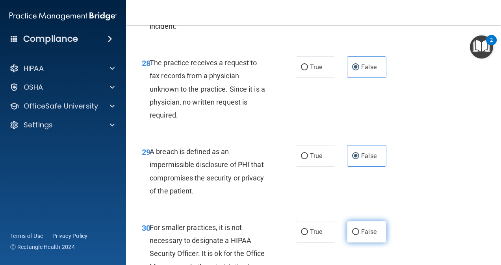
click at [362, 243] on label "False" at bounding box center [366, 232] width 39 height 22
click at [359, 235] on input "False" at bounding box center [355, 233] width 7 height 6
radio input "true"
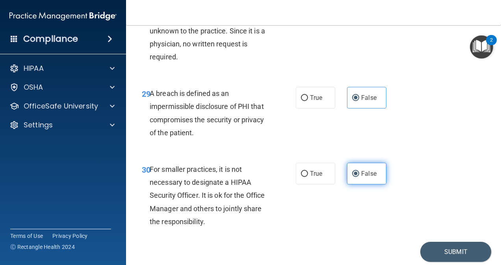
scroll to position [2339, 0]
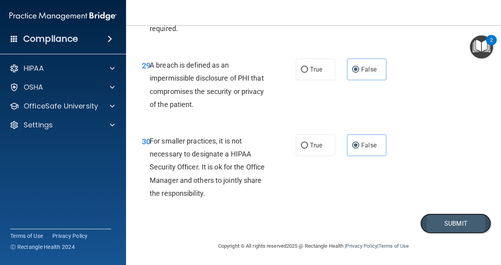
click at [437, 220] on button "Submit" at bounding box center [455, 224] width 71 height 20
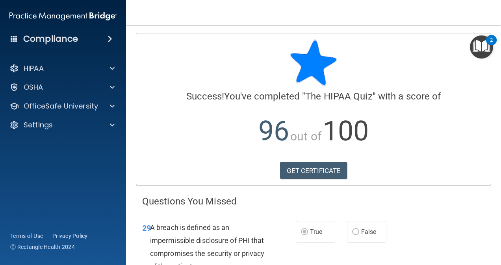
click at [485, 41] on img "Open Resource Center, 2 new notifications" at bounding box center [481, 46] width 23 height 23
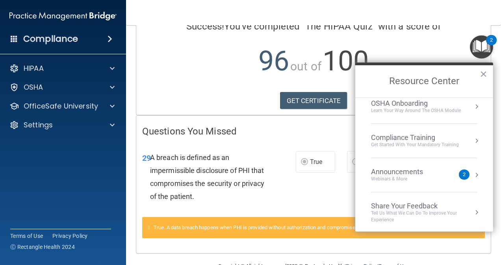
scroll to position [89, 0]
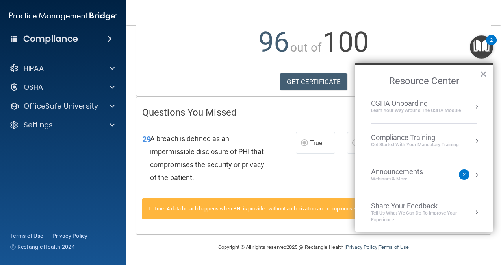
click at [401, 107] on div "Learn your way around the OSHA module" at bounding box center [416, 110] width 90 height 7
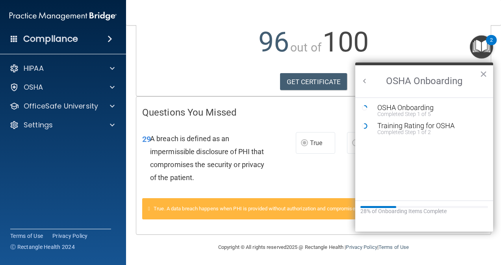
scroll to position [0, 0]
click at [363, 77] on button "Back to Resource Center Home" at bounding box center [365, 81] width 8 height 8
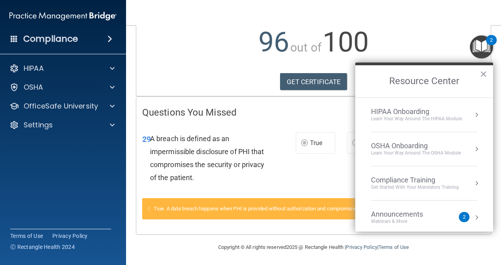
click at [398, 112] on div "HIPAA Onboarding" at bounding box center [416, 111] width 91 height 9
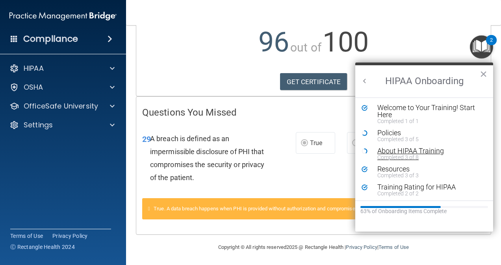
click at [413, 154] on div "About HIPAA Training" at bounding box center [426, 151] width 99 height 7
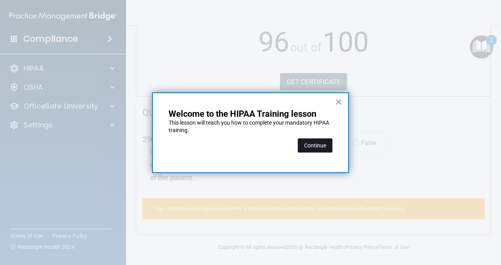
click at [306, 145] on button "Continue" at bounding box center [315, 146] width 35 height 14
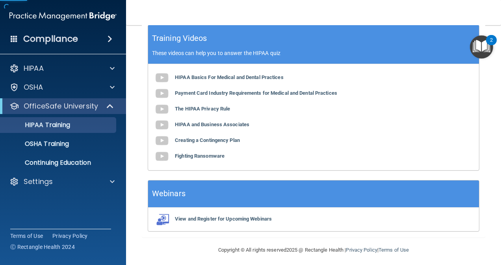
scroll to position [61, 0]
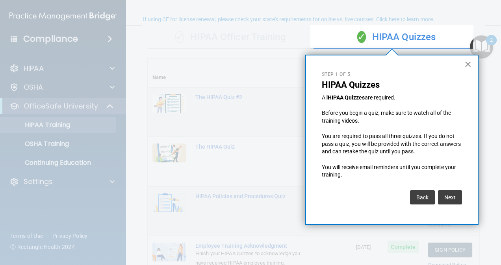
click at [471, 61] on button "×" at bounding box center [467, 64] width 7 height 13
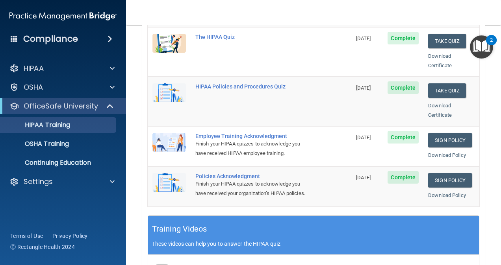
scroll to position [171, 0]
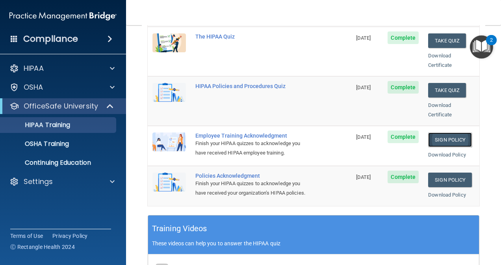
click at [428, 133] on link "Sign Policy" at bounding box center [450, 140] width 44 height 15
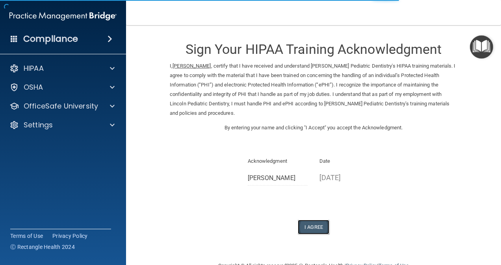
click at [317, 228] on button "I Agree" at bounding box center [313, 227] width 31 height 15
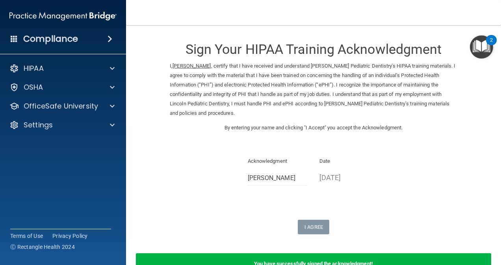
scroll to position [50, 0]
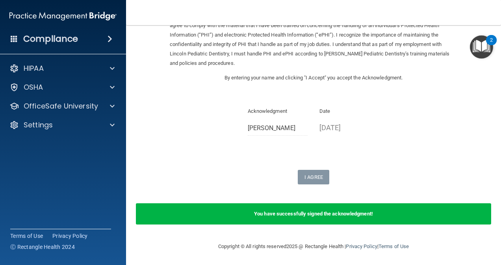
click at [472, 46] on img "Open Resource Center, 2 new notifications" at bounding box center [481, 46] width 23 height 23
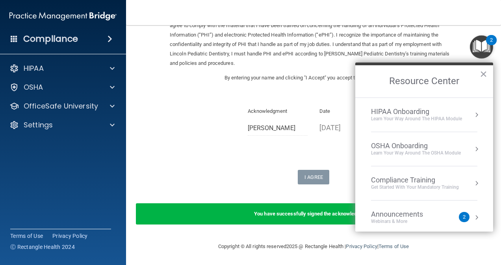
click at [410, 115] on div "HIPAA Onboarding" at bounding box center [416, 111] width 91 height 9
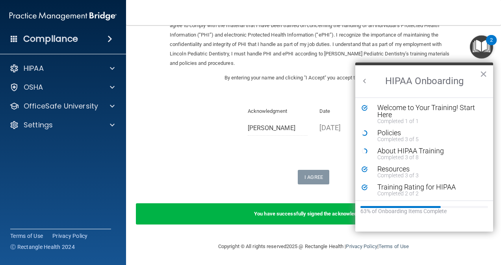
scroll to position [0, 0]
click at [417, 155] on div "Completed 3 of 8" at bounding box center [426, 158] width 99 height 6
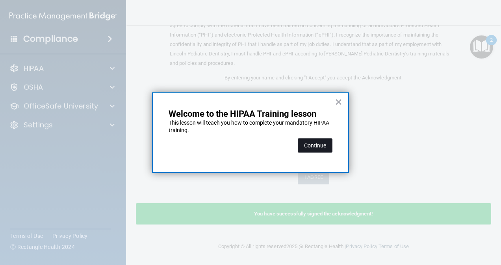
click at [307, 144] on button "Continue" at bounding box center [315, 146] width 35 height 14
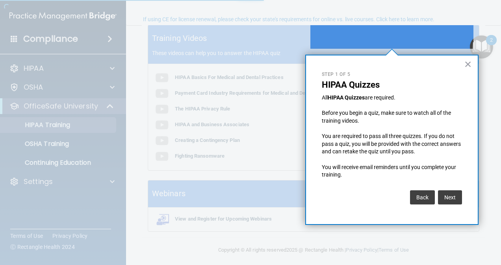
scroll to position [61, 0]
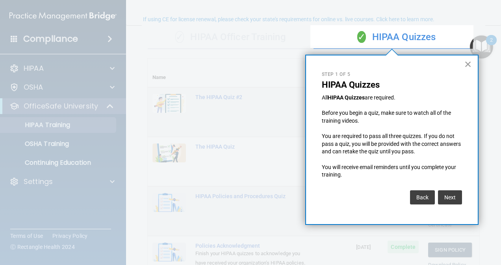
click at [469, 62] on button "×" at bounding box center [467, 64] width 7 height 13
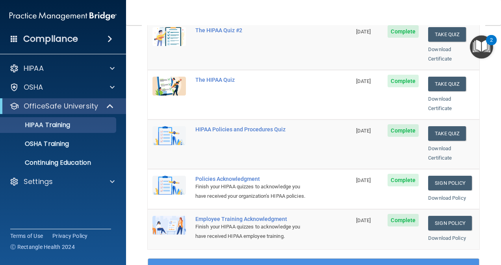
scroll to position [143, 0]
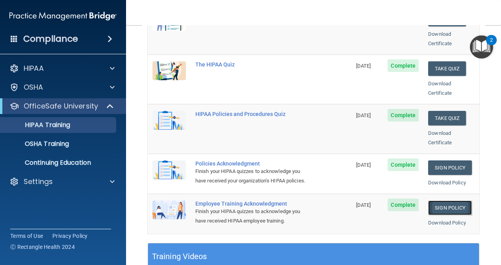
click at [435, 208] on link "Sign Policy" at bounding box center [450, 208] width 44 height 15
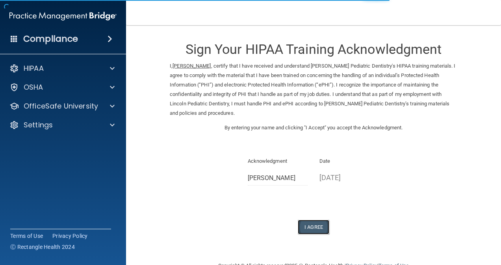
click at [311, 228] on button "I Agree" at bounding box center [313, 227] width 31 height 15
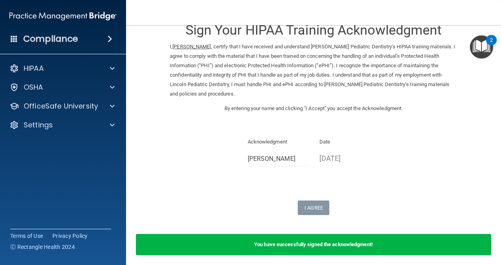
click at [480, 52] on img "Open Resource Center, 2 new notifications" at bounding box center [481, 46] width 23 height 23
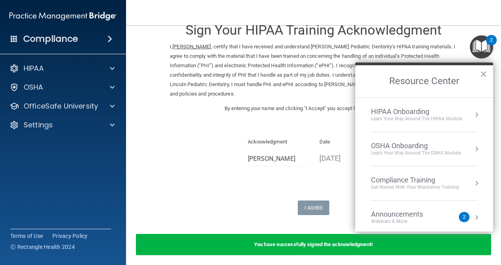
click at [414, 146] on div "OSHA Onboarding" at bounding box center [416, 146] width 90 height 9
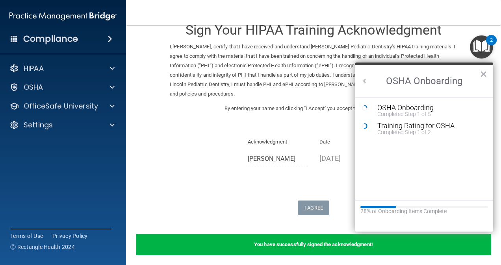
scroll to position [0, 0]
click at [416, 128] on div "Training Rating for OSHA" at bounding box center [430, 125] width 106 height 7
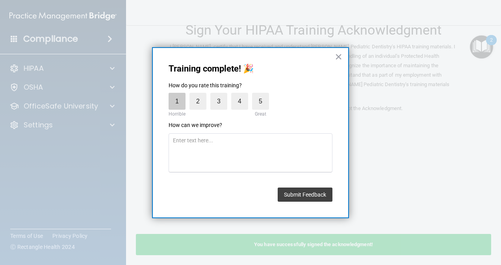
click at [177, 100] on label "1" at bounding box center [177, 101] width 17 height 17
click at [159, 95] on input "1" at bounding box center [159, 95] width 0 height 0
click at [293, 189] on button "Submit Feedback" at bounding box center [305, 195] width 55 height 14
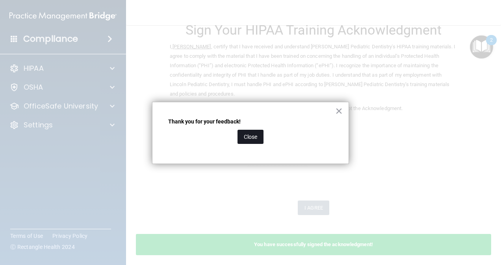
click at [256, 136] on button "Close" at bounding box center [250, 137] width 26 height 14
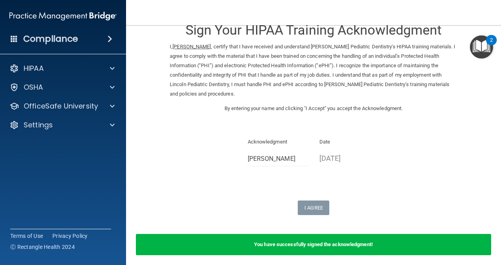
click at [479, 50] on img "Open Resource Center, 2 new notifications" at bounding box center [481, 46] width 23 height 23
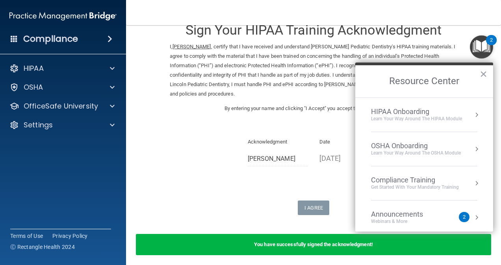
click at [417, 147] on div "OSHA Onboarding" at bounding box center [416, 146] width 90 height 9
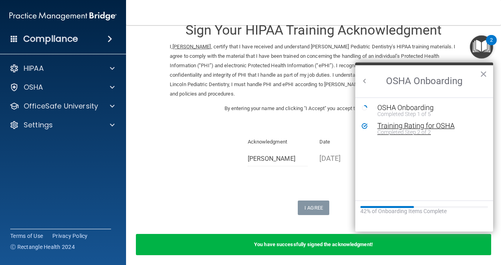
click at [413, 124] on div "Training Rating for OSHA" at bounding box center [430, 125] width 106 height 7
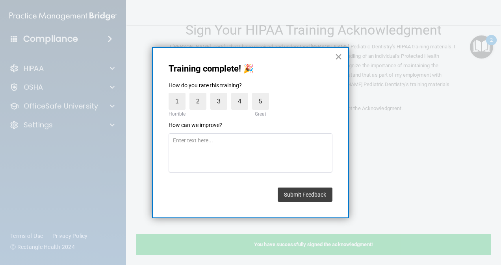
click at [339, 57] on button "×" at bounding box center [338, 56] width 7 height 13
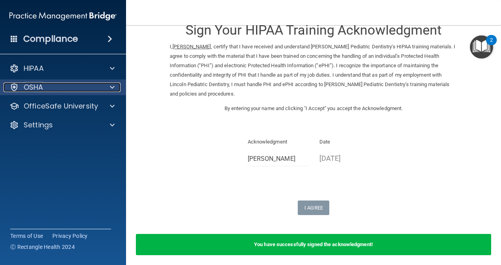
click at [84, 86] on div "OSHA" at bounding box center [53, 87] width 98 height 9
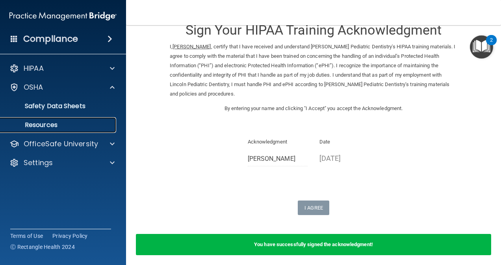
click at [62, 124] on p "Resources" at bounding box center [58, 125] width 107 height 8
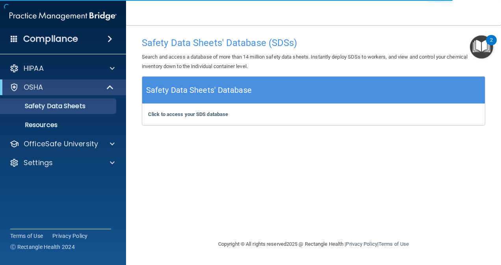
click at [485, 54] on img "Open Resource Center, 2 new notifications" at bounding box center [481, 46] width 23 height 23
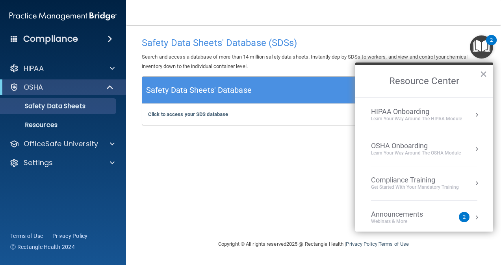
scroll to position [0, 0]
click at [400, 146] on div "OSHA Onboarding" at bounding box center [416, 145] width 90 height 9
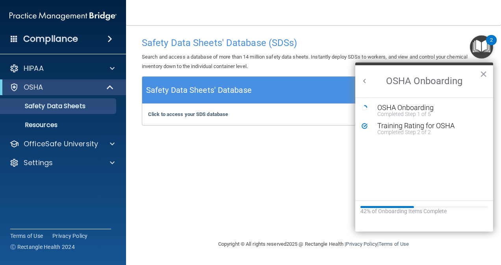
scroll to position [0, 0]
click at [413, 106] on div "OSHA Onboarding" at bounding box center [430, 107] width 106 height 7
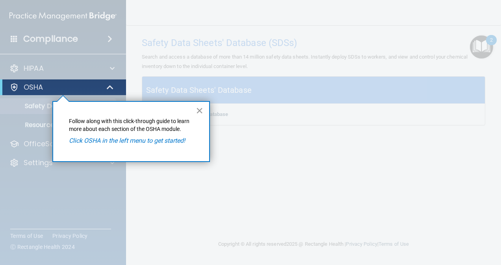
click at [198, 108] on button "×" at bounding box center [199, 110] width 7 height 13
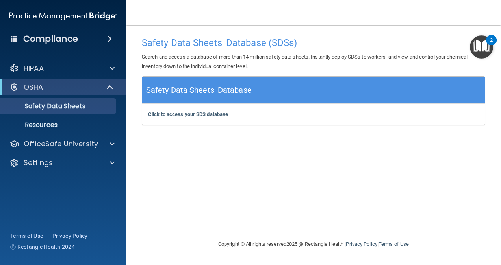
click at [480, 45] on img "Open Resource Center, 2 new notifications" at bounding box center [481, 46] width 23 height 23
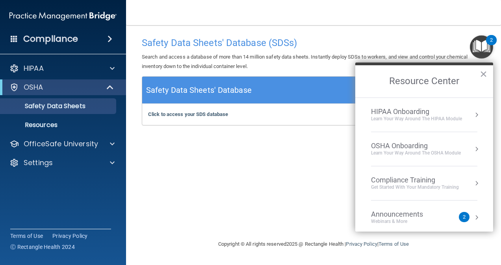
click at [424, 144] on div "OSHA Onboarding" at bounding box center [416, 146] width 90 height 9
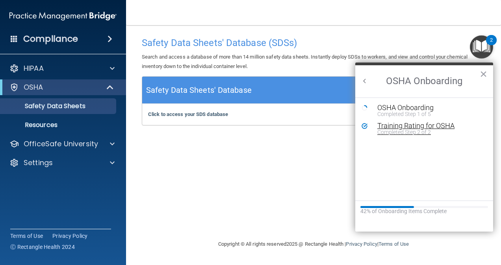
click at [418, 125] on div "Training Rating for OSHA" at bounding box center [430, 125] width 106 height 7
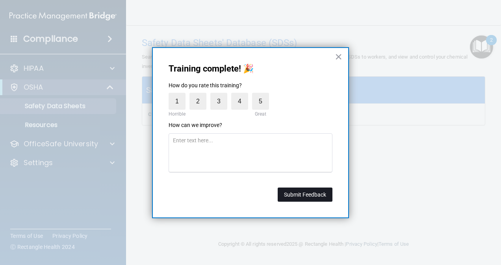
click at [303, 193] on button "Submit Feedback" at bounding box center [305, 195] width 55 height 14
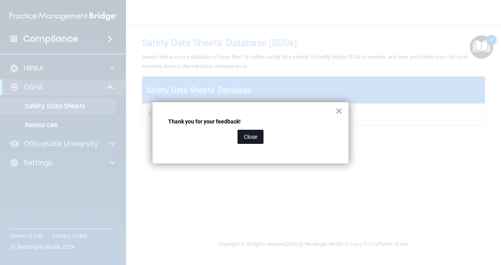
click at [256, 134] on button "Close" at bounding box center [250, 137] width 26 height 14
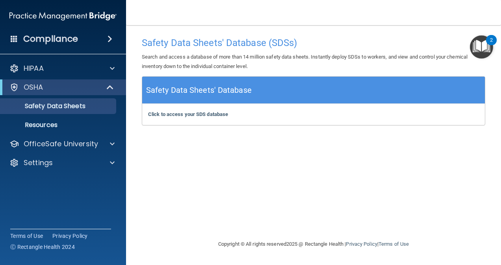
click at [480, 50] on img "Open Resource Center, 2 new notifications" at bounding box center [481, 46] width 23 height 23
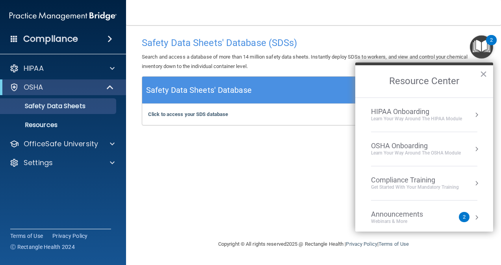
click at [472, 148] on button "Resource Center" at bounding box center [476, 149] width 8 height 8
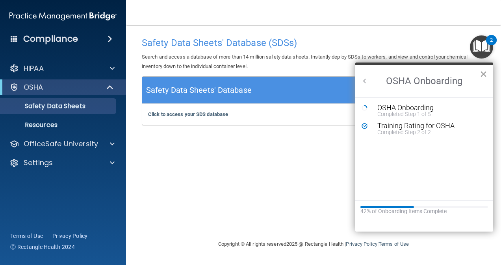
click at [482, 73] on button "×" at bounding box center [483, 74] width 7 height 13
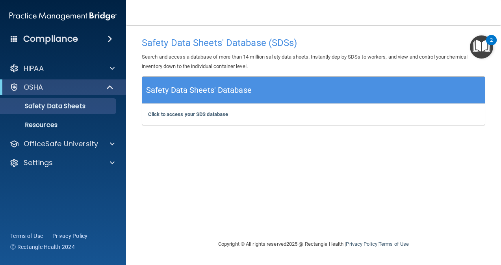
click at [493, 45] on div "2" at bounding box center [491, 40] width 11 height 10
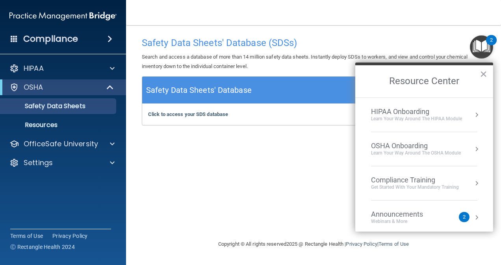
scroll to position [43, 0]
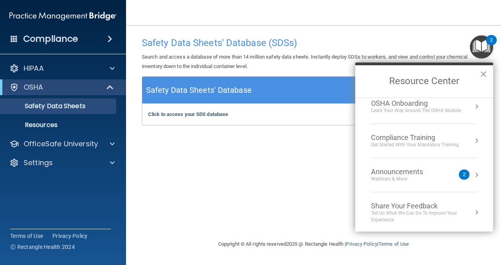
click at [446, 143] on div "Get Started with your mandatory training" at bounding box center [415, 145] width 88 height 7
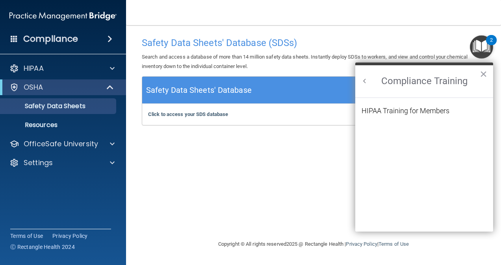
scroll to position [0, 0]
click at [366, 82] on button "Back to Resource Center Home" at bounding box center [365, 81] width 8 height 8
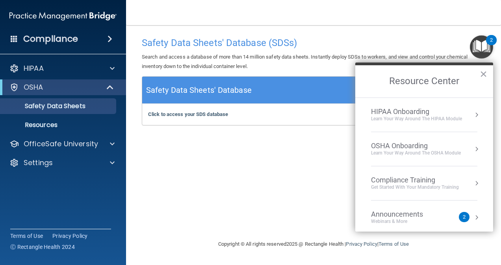
click at [472, 148] on button "Resource Center" at bounding box center [476, 149] width 8 height 8
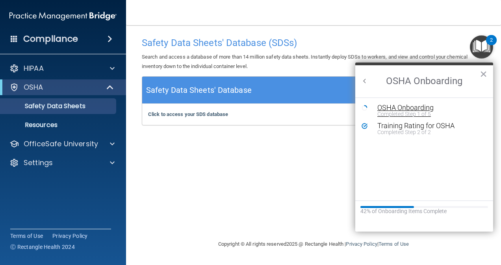
click at [426, 107] on div "OSHA Onboarding" at bounding box center [430, 107] width 106 height 7
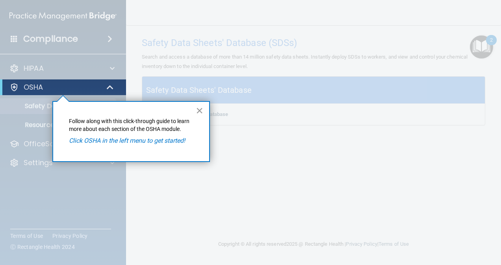
click at [200, 110] on button "×" at bounding box center [199, 110] width 7 height 13
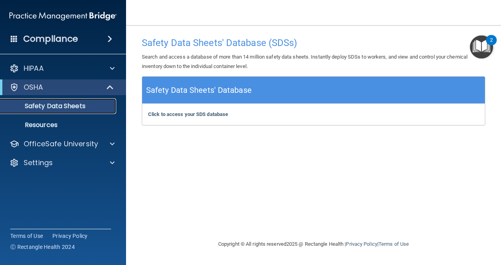
click at [65, 106] on p "Safety Data Sheets" at bounding box center [58, 106] width 107 height 8
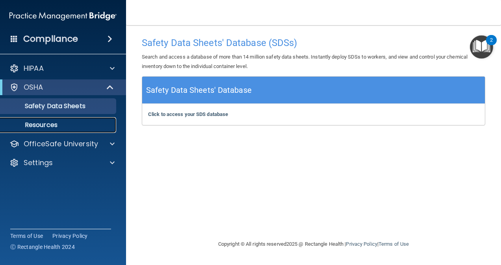
click at [62, 121] on p "Resources" at bounding box center [58, 125] width 107 height 8
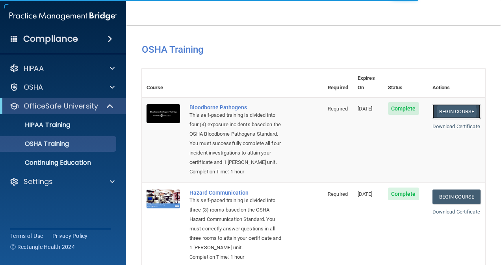
click at [449, 104] on link "Begin Course" at bounding box center [456, 111] width 48 height 15
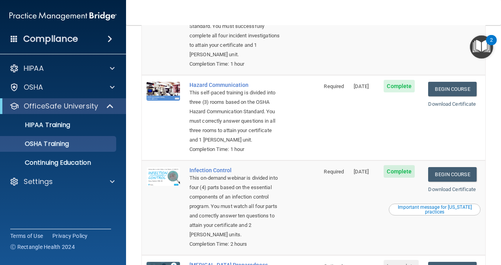
scroll to position [117, 0]
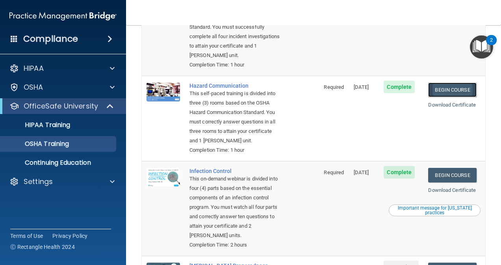
click at [439, 88] on link "Begin Course" at bounding box center [452, 90] width 48 height 15
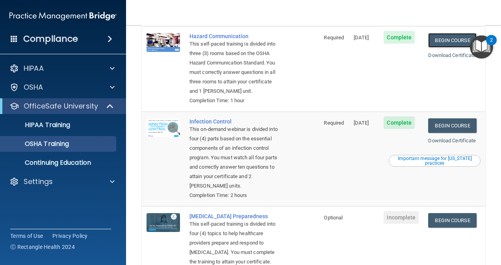
scroll to position [166, 0]
click at [448, 133] on link "Begin Course" at bounding box center [452, 126] width 48 height 15
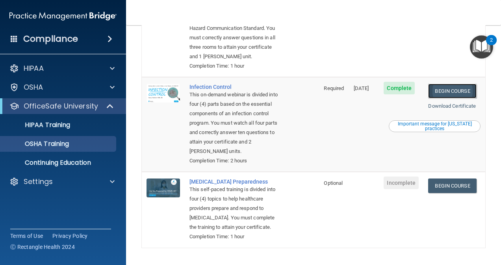
scroll to position [253, 0]
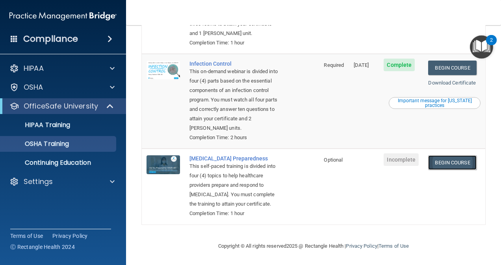
click at [449, 157] on link "Begin Course" at bounding box center [452, 163] width 48 height 15
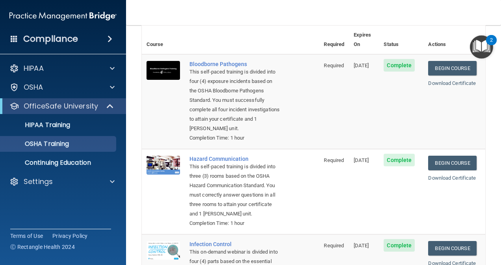
scroll to position [0, 0]
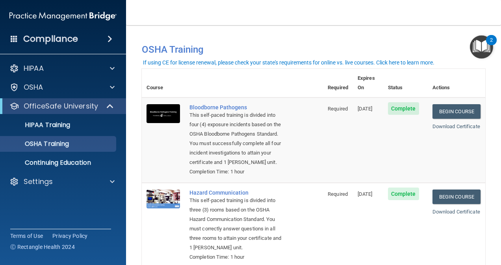
click at [483, 45] on img "Open Resource Center, 2 new notifications" at bounding box center [481, 46] width 23 height 23
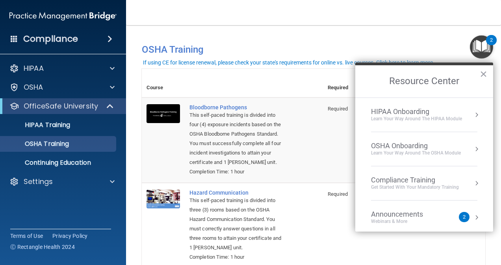
click at [472, 115] on button "Resource Center" at bounding box center [476, 115] width 8 height 8
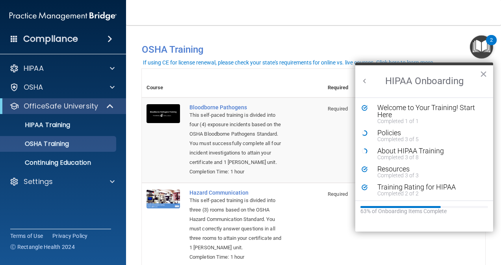
click at [365, 81] on button "Back to Resource Center Home" at bounding box center [365, 81] width 8 height 8
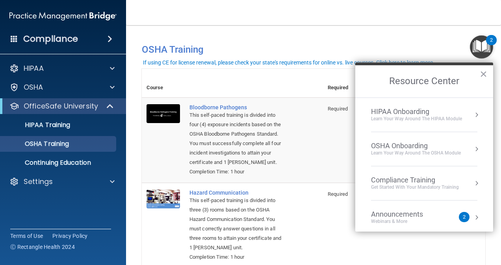
click at [448, 153] on div "Learn your way around the OSHA module" at bounding box center [416, 153] width 90 height 7
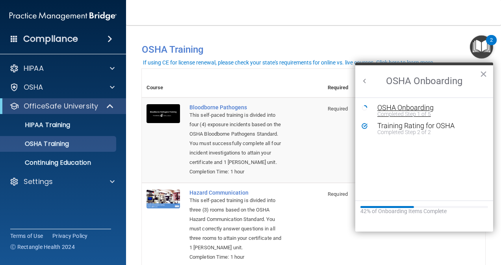
click at [415, 111] on div "Completed Step 1 of 5" at bounding box center [430, 114] width 106 height 6
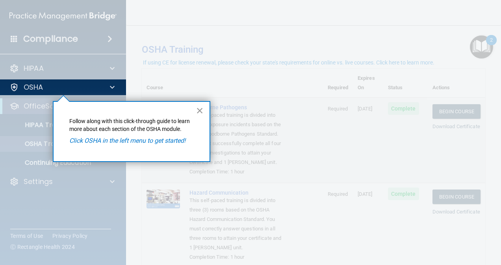
click at [202, 113] on button "×" at bounding box center [199, 110] width 7 height 13
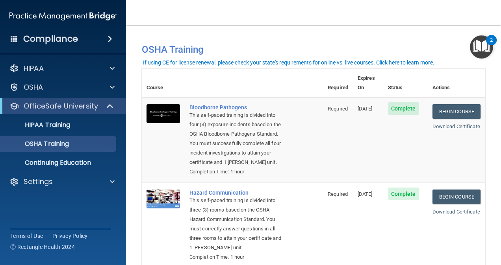
click at [309, 197] on td "Hazard Communication This self-paced training is divided into three (3) rooms b…" at bounding box center [254, 225] width 138 height 85
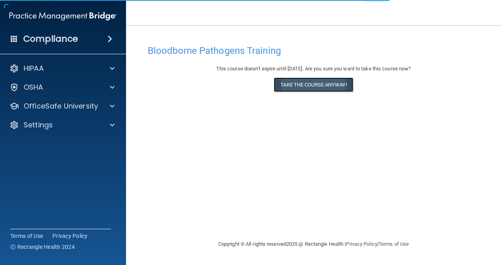
click at [298, 80] on button "Take the course anyway!" at bounding box center [313, 85] width 79 height 15
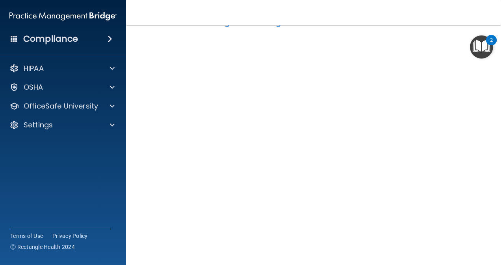
scroll to position [32, 0]
click at [476, 51] on img "Open Resource Center, 2 new notifications" at bounding box center [481, 46] width 23 height 23
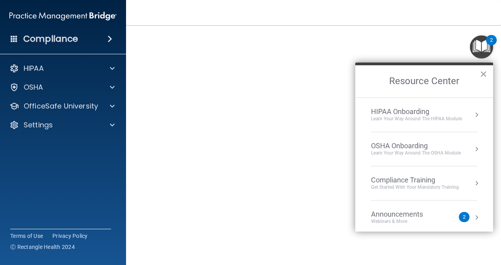
click at [482, 73] on button "×" at bounding box center [483, 74] width 7 height 13
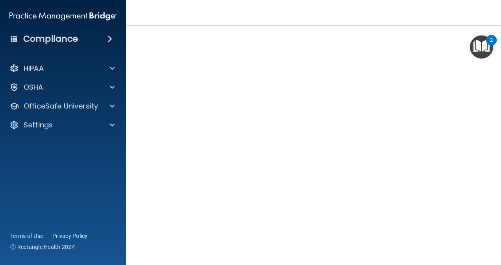
click at [487, 46] on img "Open Resource Center, 2 new notifications" at bounding box center [481, 46] width 23 height 23
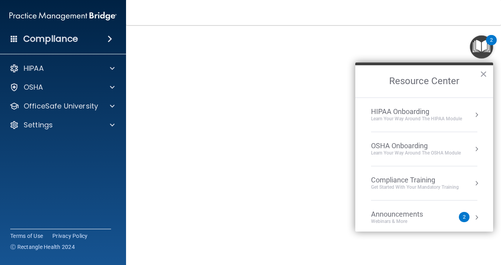
click at [410, 180] on div "Compliance Training" at bounding box center [415, 180] width 88 height 9
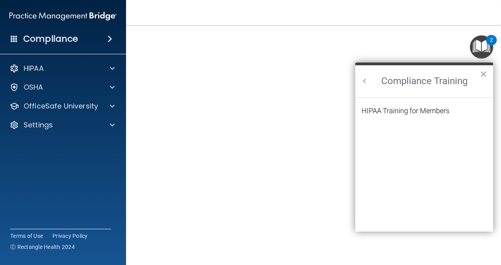
click at [365, 80] on button "Back to Resource Center Home" at bounding box center [365, 81] width 8 height 8
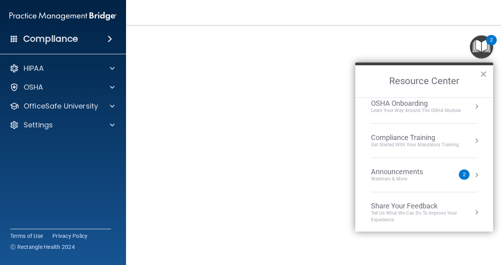
scroll to position [10, 0]
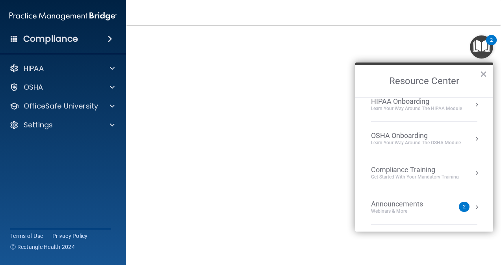
click at [404, 132] on div "OSHA Onboarding" at bounding box center [416, 135] width 90 height 9
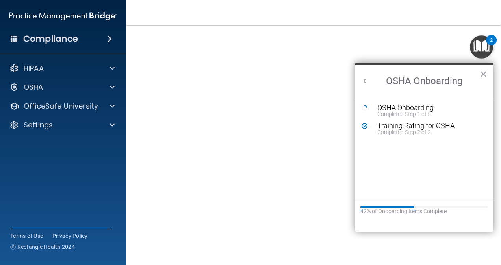
scroll to position [0, 0]
click at [414, 106] on div "OSHA Onboarding" at bounding box center [430, 107] width 106 height 7
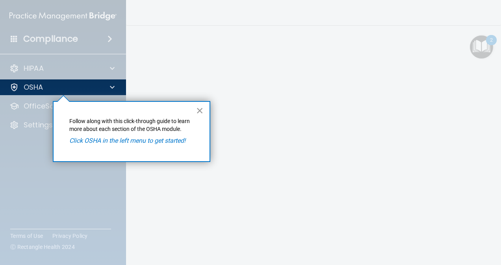
click at [202, 109] on button "×" at bounding box center [199, 110] width 7 height 13
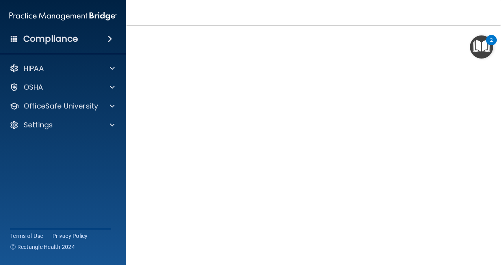
click at [480, 50] on img "Open Resource Center, 2 new notifications" at bounding box center [481, 46] width 23 height 23
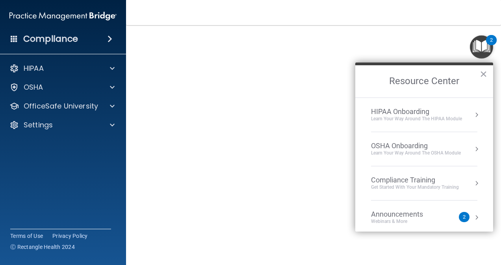
click at [402, 146] on div "OSHA Onboarding" at bounding box center [416, 146] width 90 height 9
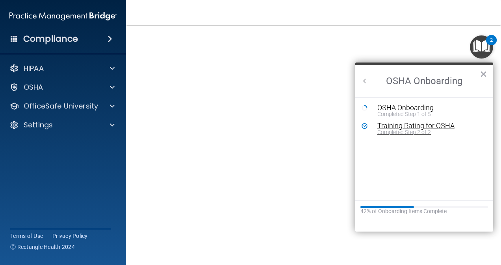
click at [406, 123] on div "Training Rating for OSHA" at bounding box center [430, 125] width 106 height 7
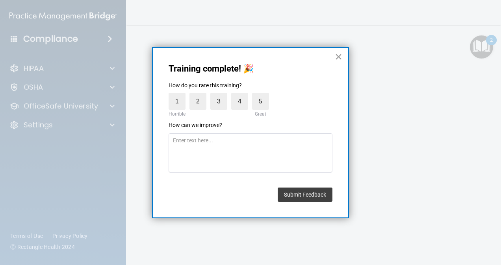
click at [340, 57] on button "×" at bounding box center [338, 56] width 7 height 13
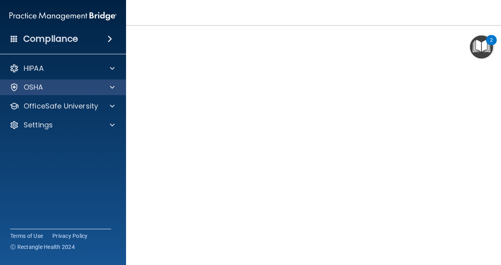
click at [114, 81] on div "OSHA" at bounding box center [63, 88] width 126 height 16
click at [108, 82] on div "OSHA" at bounding box center [63, 88] width 126 height 16
click at [87, 86] on div "OSHA" at bounding box center [53, 87] width 98 height 9
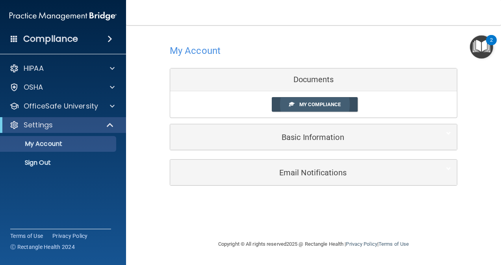
click at [326, 105] on span "My Compliance" at bounding box center [319, 105] width 41 height 6
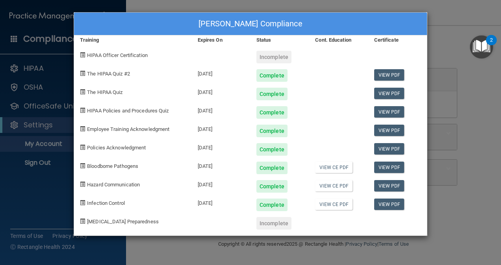
click at [448, 45] on div "[PERSON_NAME] Compliance Training Expires On Status Cont. Education Certificate…" at bounding box center [250, 132] width 501 height 265
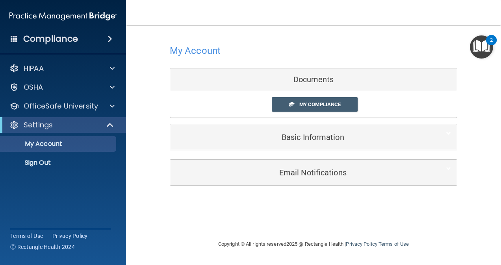
click at [473, 46] on img "Open Resource Center, 2 new notifications" at bounding box center [481, 46] width 23 height 23
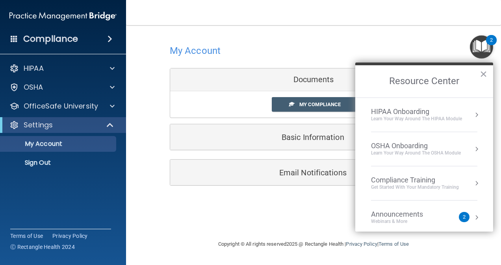
click at [415, 146] on div "OSHA Onboarding" at bounding box center [416, 146] width 90 height 9
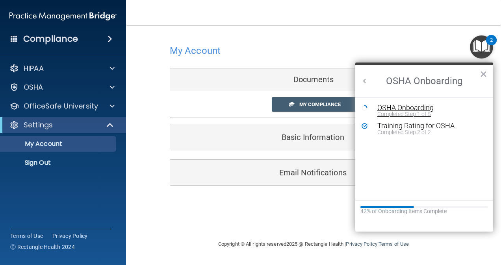
click at [400, 108] on div "OSHA Onboarding" at bounding box center [430, 107] width 106 height 7
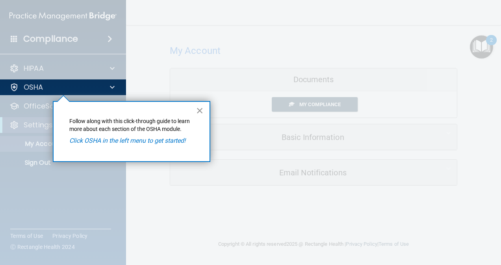
click at [198, 111] on button "×" at bounding box center [199, 110] width 7 height 13
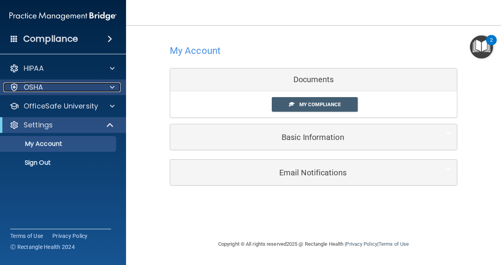
click at [63, 83] on div "OSHA" at bounding box center [53, 87] width 98 height 9
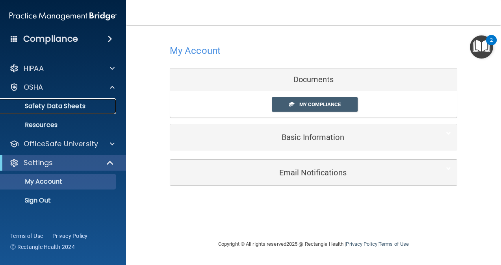
click at [63, 104] on p "Safety Data Sheets" at bounding box center [58, 106] width 107 height 8
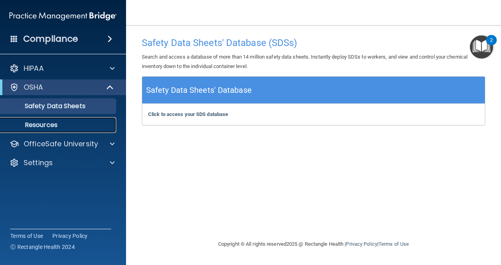
click at [67, 117] on link "Resources" at bounding box center [54, 125] width 124 height 16
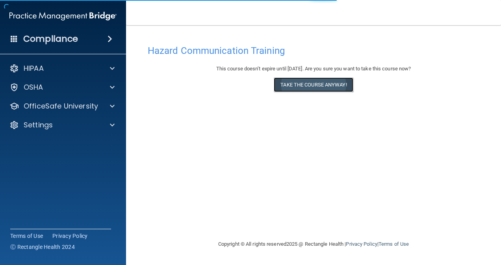
click at [302, 83] on button "Take the course anyway!" at bounding box center [313, 85] width 79 height 15
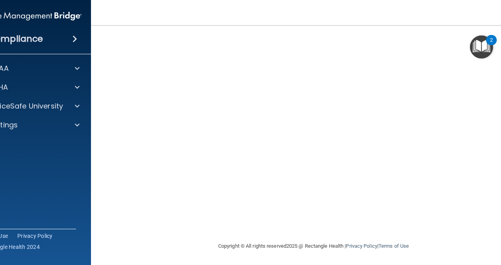
scroll to position [31, 0]
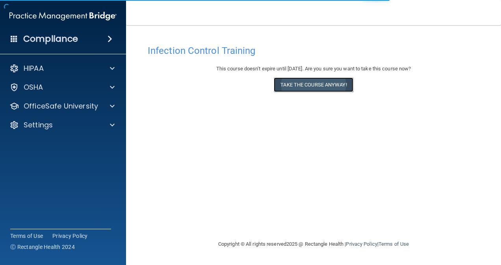
click at [330, 86] on button "Take the course anyway!" at bounding box center [313, 85] width 79 height 15
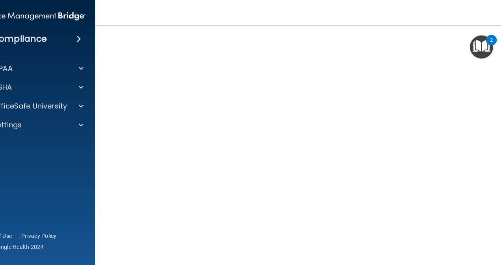
scroll to position [38, 0]
